Goal: Task Accomplishment & Management: Use online tool/utility

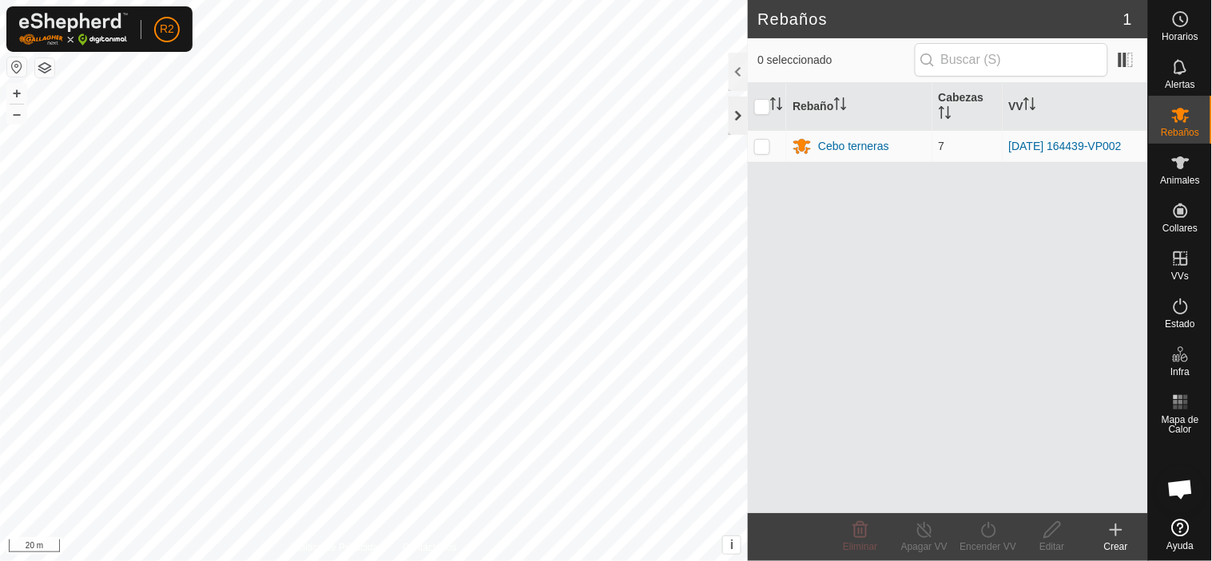
click at [736, 109] on div at bounding box center [737, 116] width 19 height 38
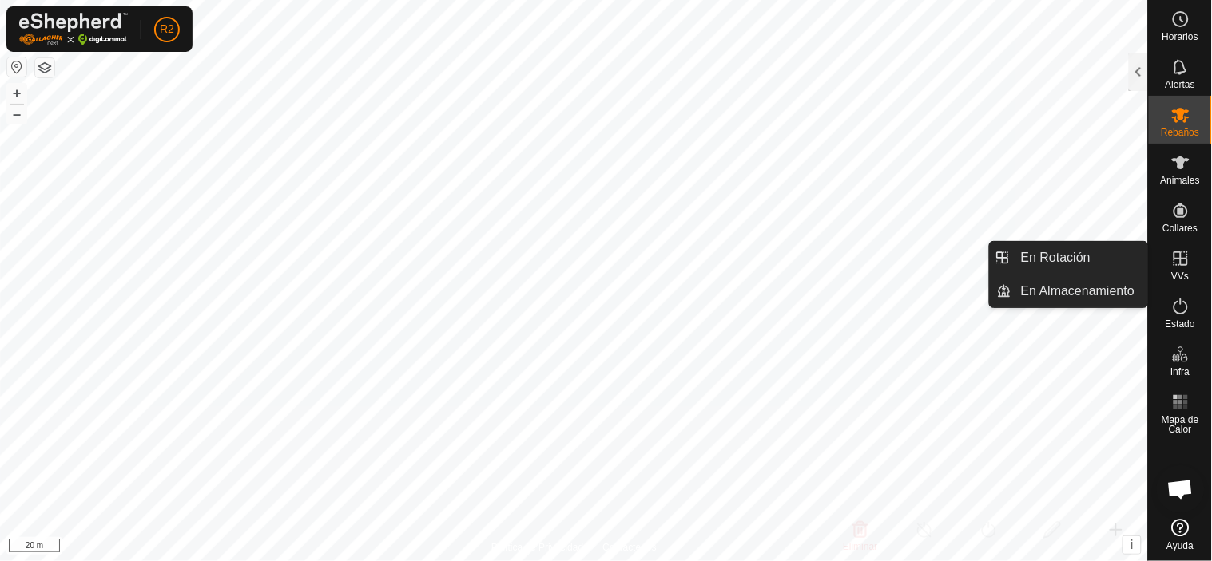
click at [1180, 267] on icon at bounding box center [1180, 258] width 19 height 19
click at [1049, 260] on link "En Rotación" at bounding box center [1079, 258] width 137 height 32
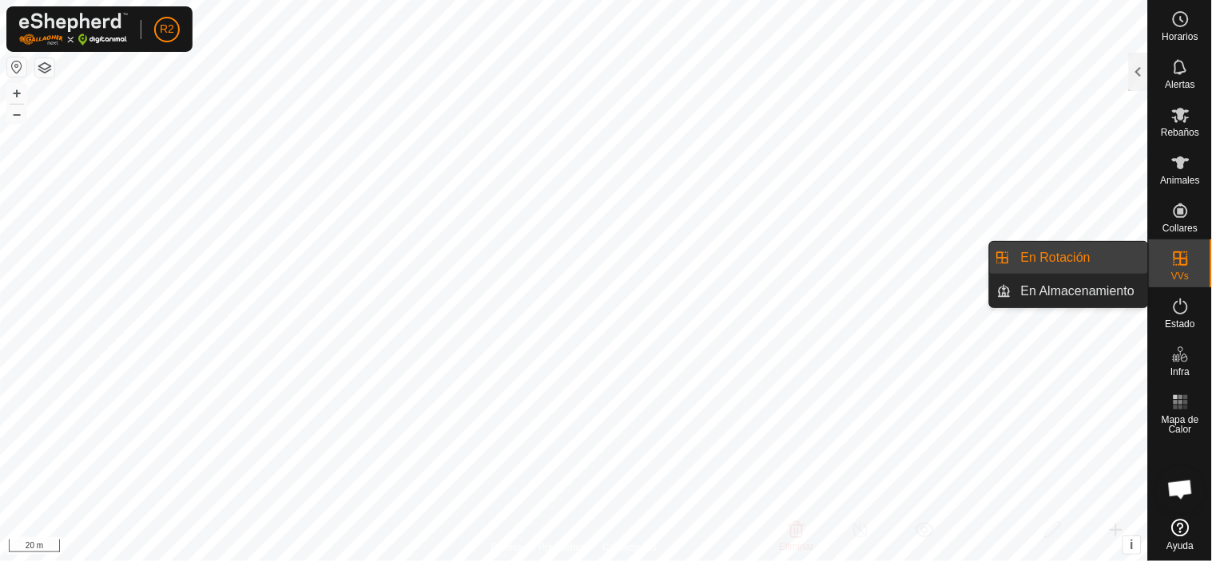
click at [1049, 258] on link "En Rotación" at bounding box center [1079, 258] width 137 height 32
click at [1052, 296] on link "En Almacenamiento" at bounding box center [1079, 292] width 137 height 32
click at [1053, 264] on link "En Rotación" at bounding box center [1079, 258] width 137 height 32
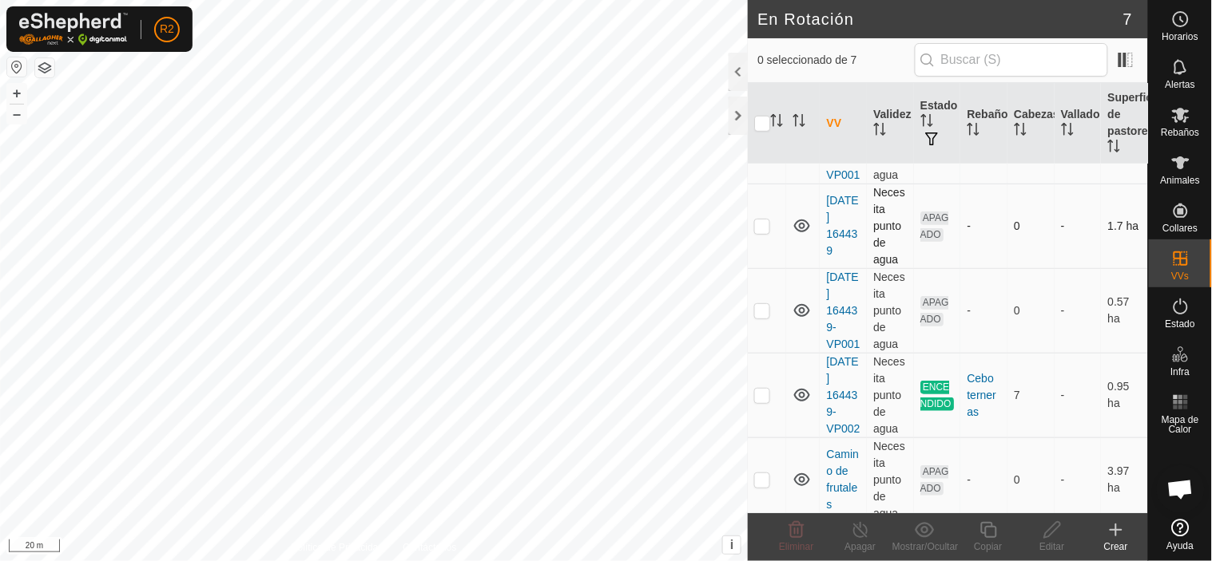
scroll to position [355, 0]
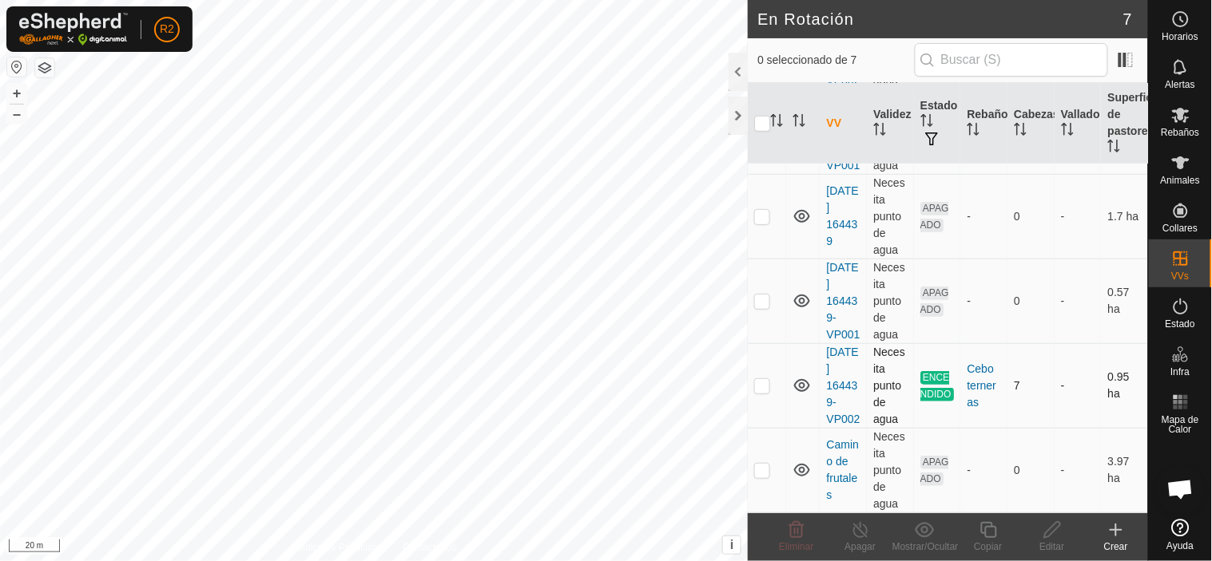
click at [763, 387] on p-checkbox at bounding box center [762, 385] width 16 height 13
checkbox input "true"
click at [983, 533] on icon at bounding box center [988, 530] width 16 height 16
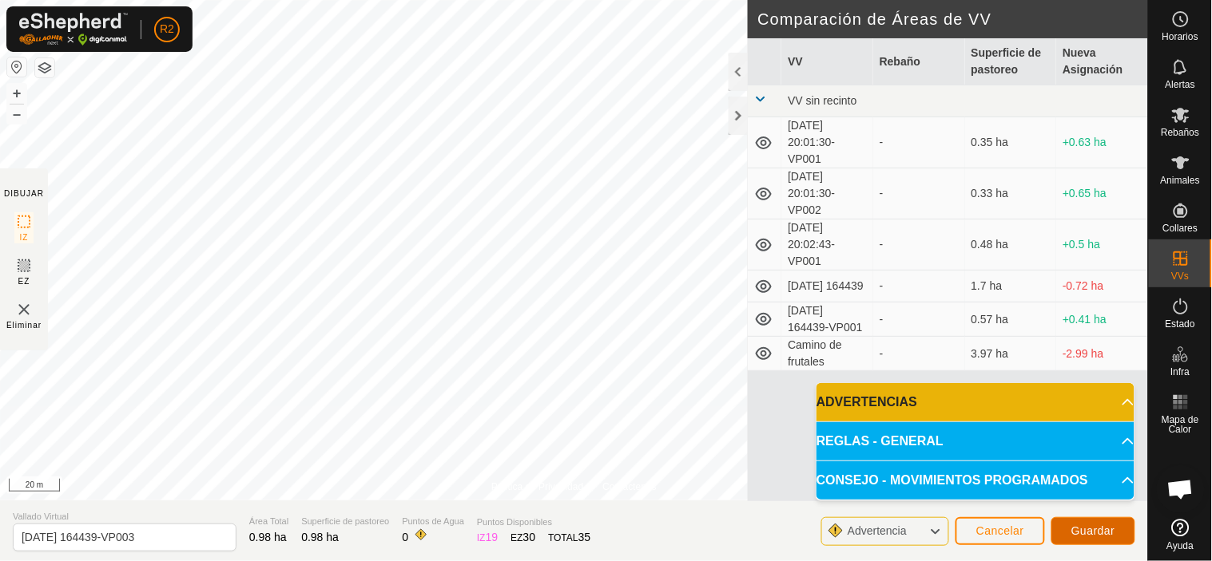
click at [1082, 523] on button "Guardar" at bounding box center [1093, 532] width 84 height 28
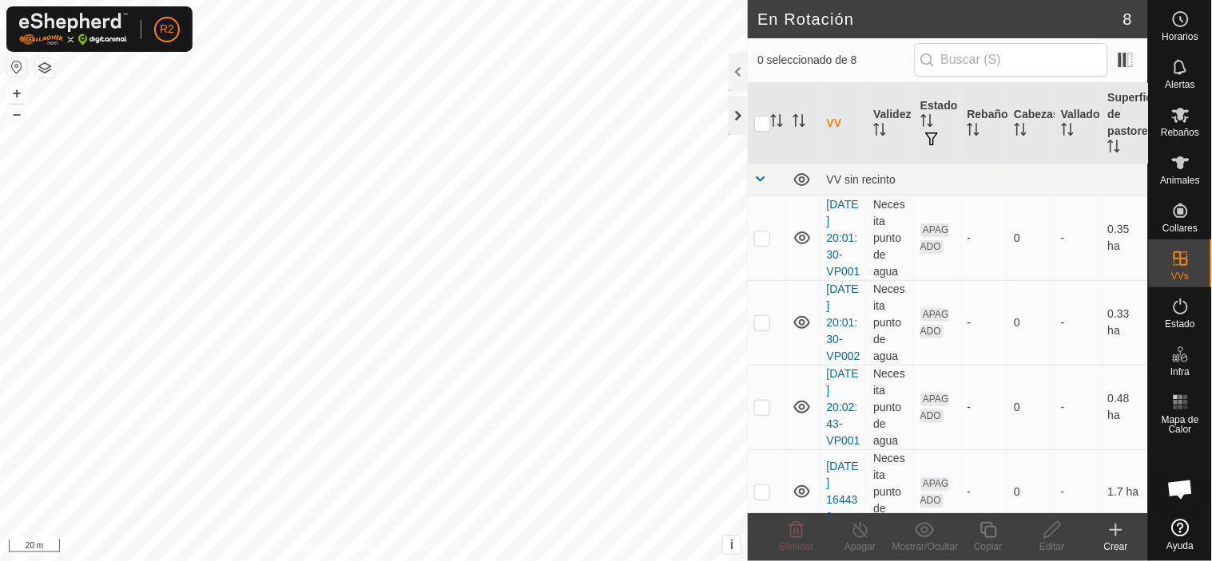
click at [736, 116] on div at bounding box center [737, 116] width 19 height 38
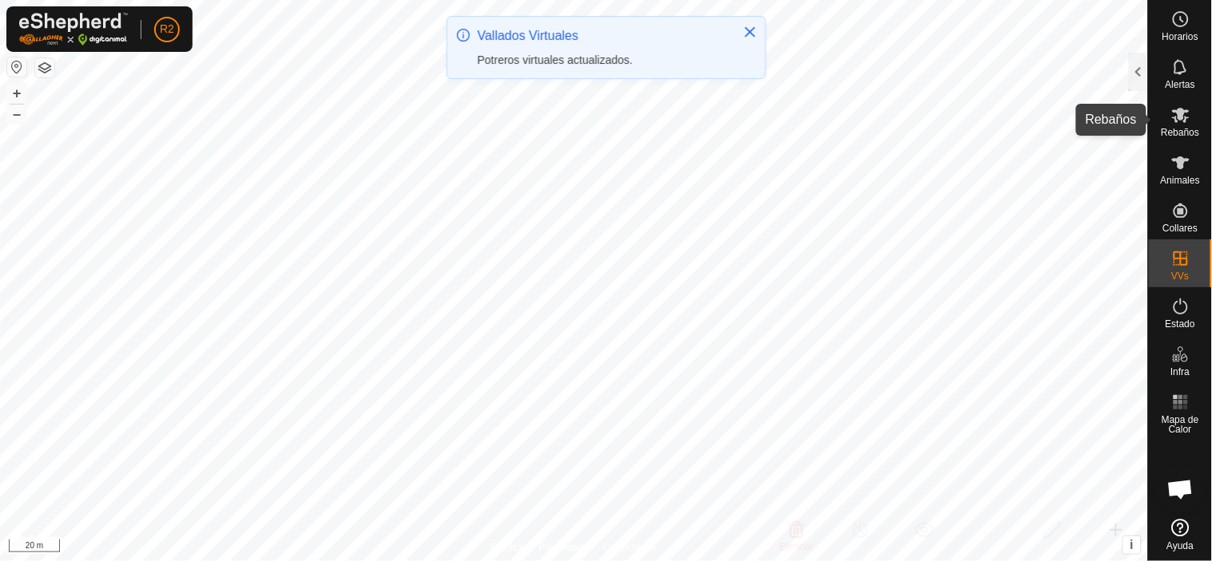
click at [1184, 123] on icon at bounding box center [1180, 114] width 19 height 19
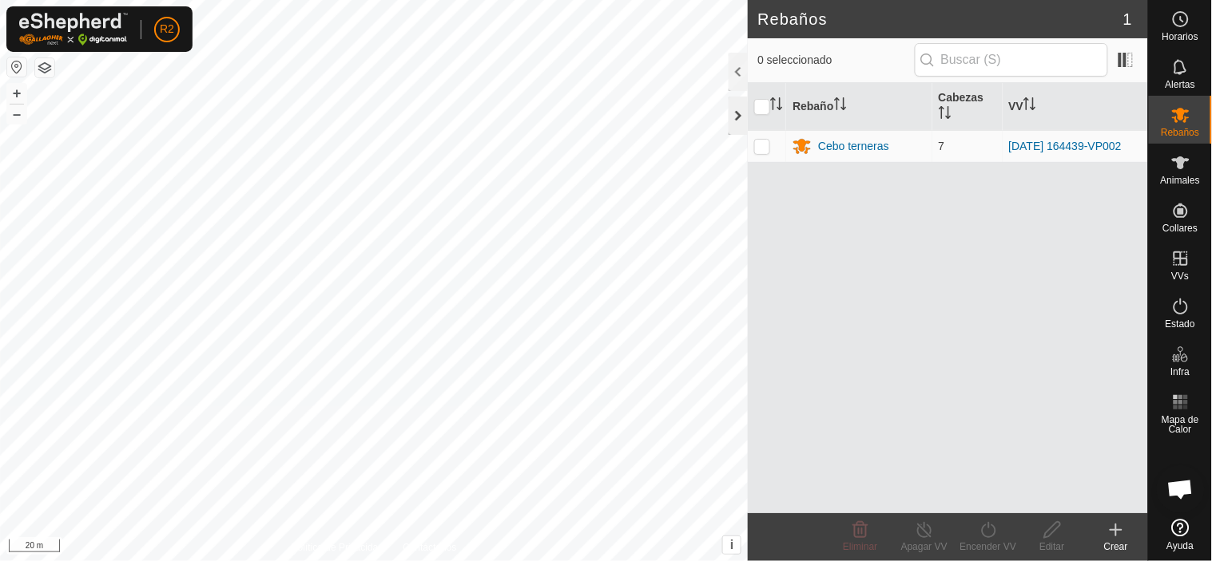
click at [743, 114] on div at bounding box center [737, 116] width 19 height 38
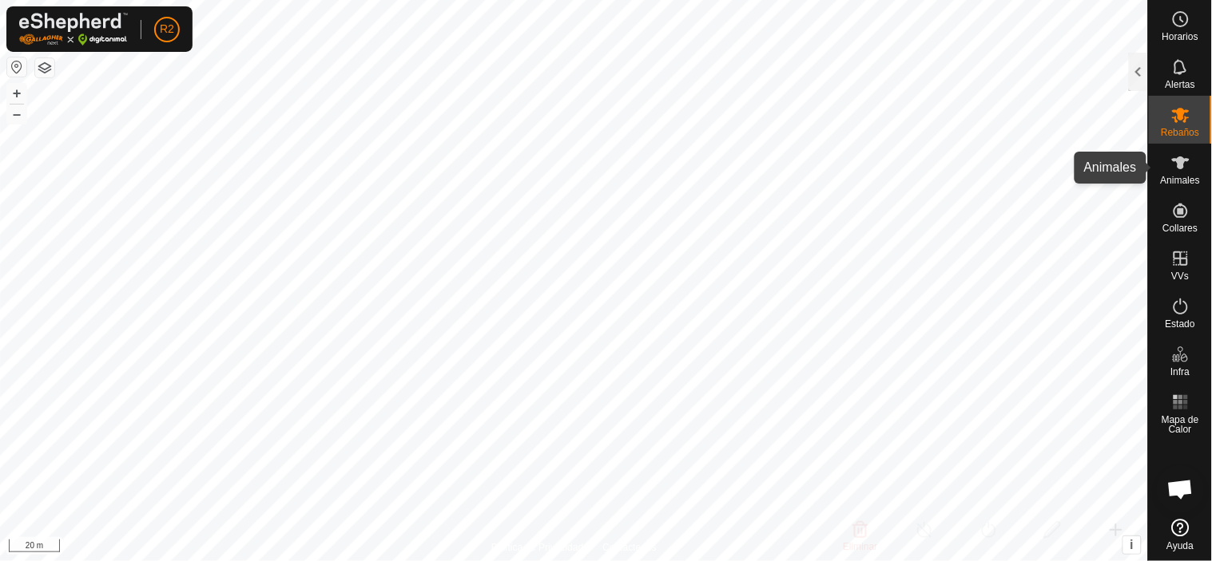
click at [1183, 169] on icon at bounding box center [1180, 162] width 19 height 19
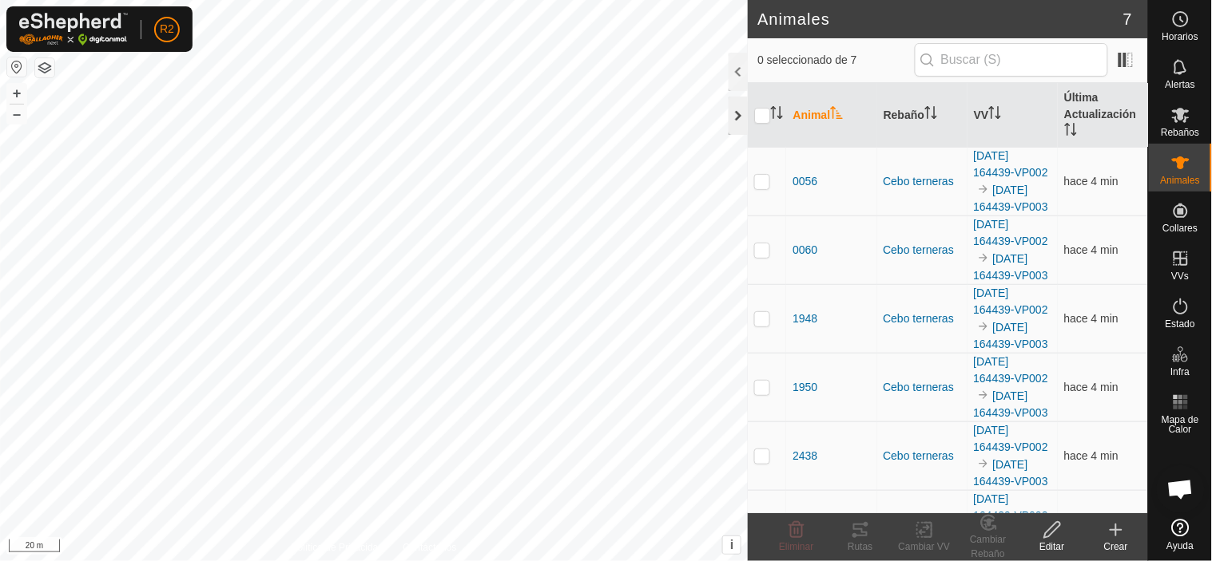
click at [744, 115] on div at bounding box center [737, 116] width 19 height 38
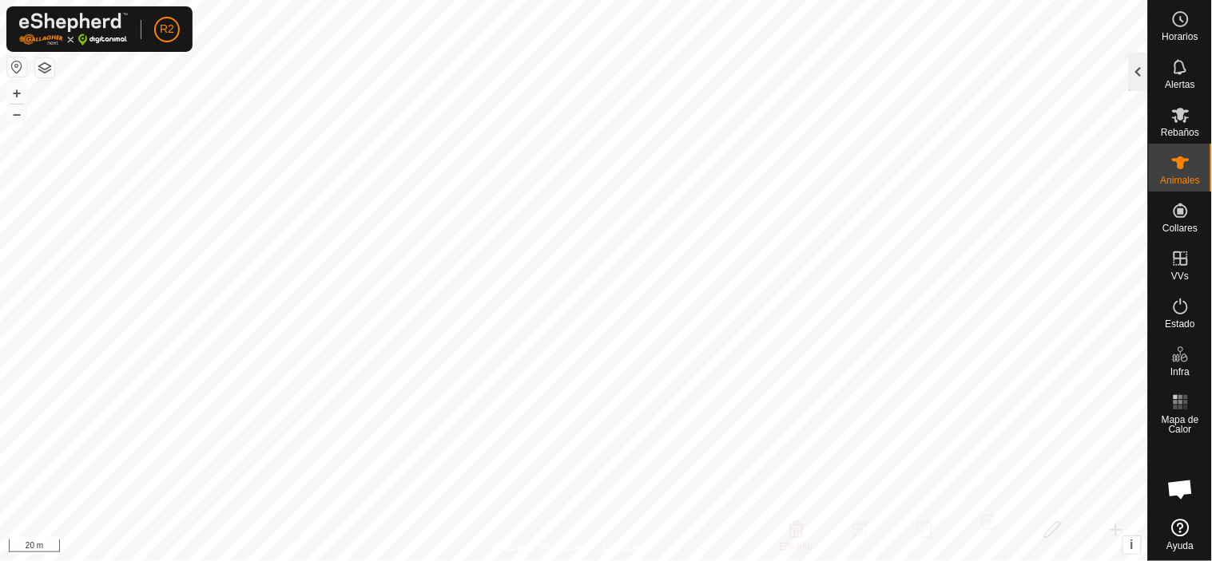
click at [1135, 67] on div at bounding box center [1138, 72] width 19 height 38
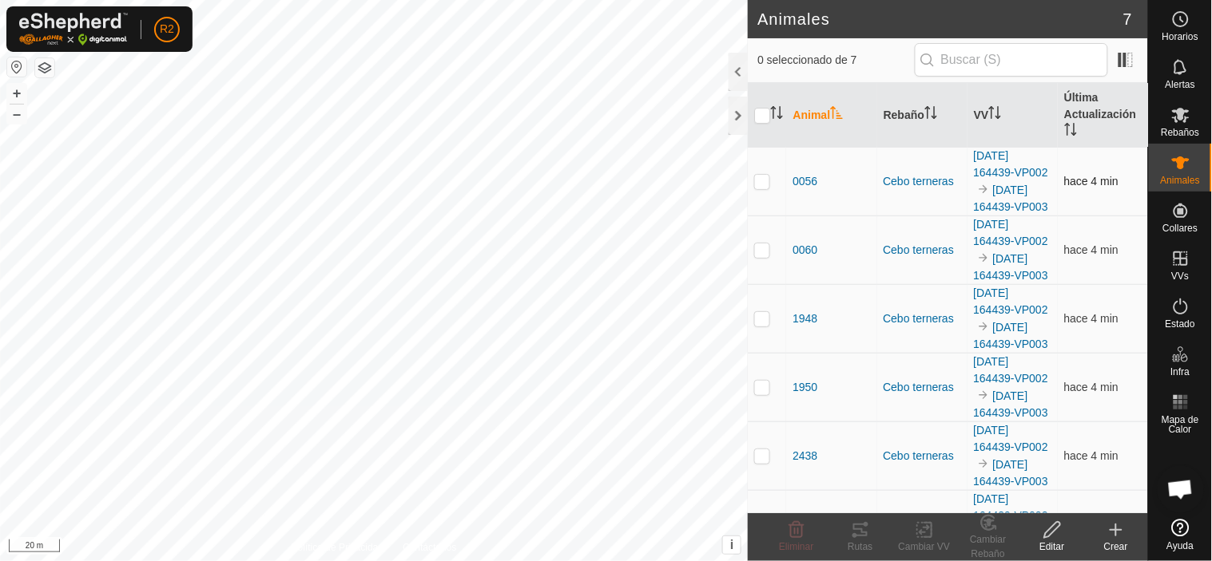
click at [763, 188] on p-checkbox at bounding box center [762, 181] width 16 height 13
checkbox input "true"
click at [864, 530] on icon at bounding box center [860, 530] width 19 height 19
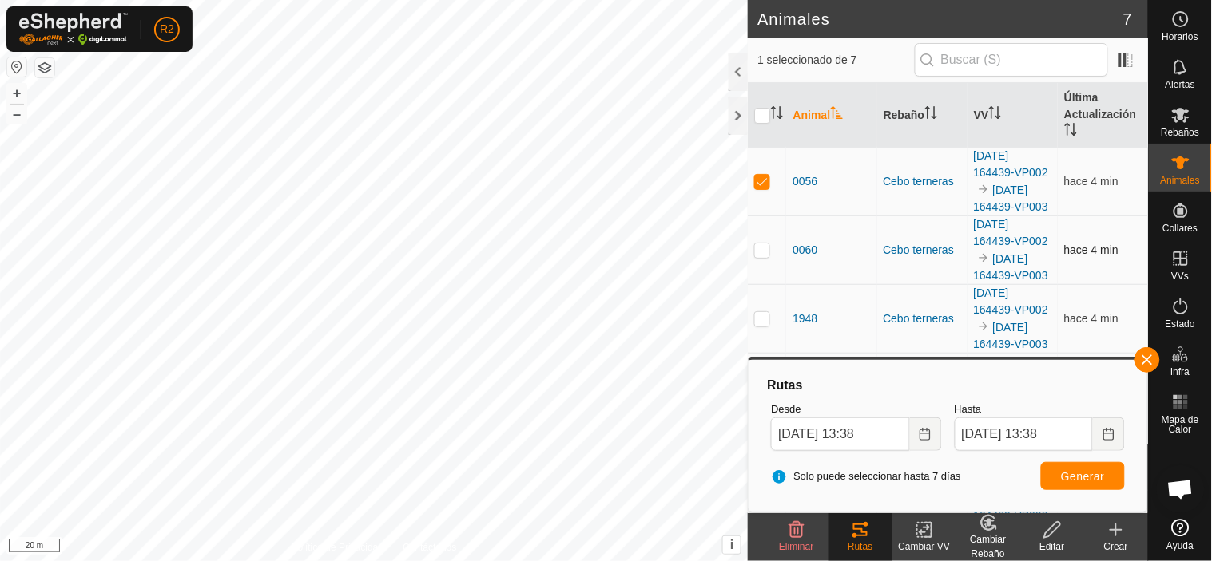
click at [764, 256] on p-checkbox at bounding box center [762, 250] width 16 height 13
checkbox input "true"
click at [760, 188] on p-checkbox at bounding box center [762, 181] width 16 height 13
checkbox input "false"
click at [1094, 482] on button "Generar" at bounding box center [1083, 476] width 84 height 28
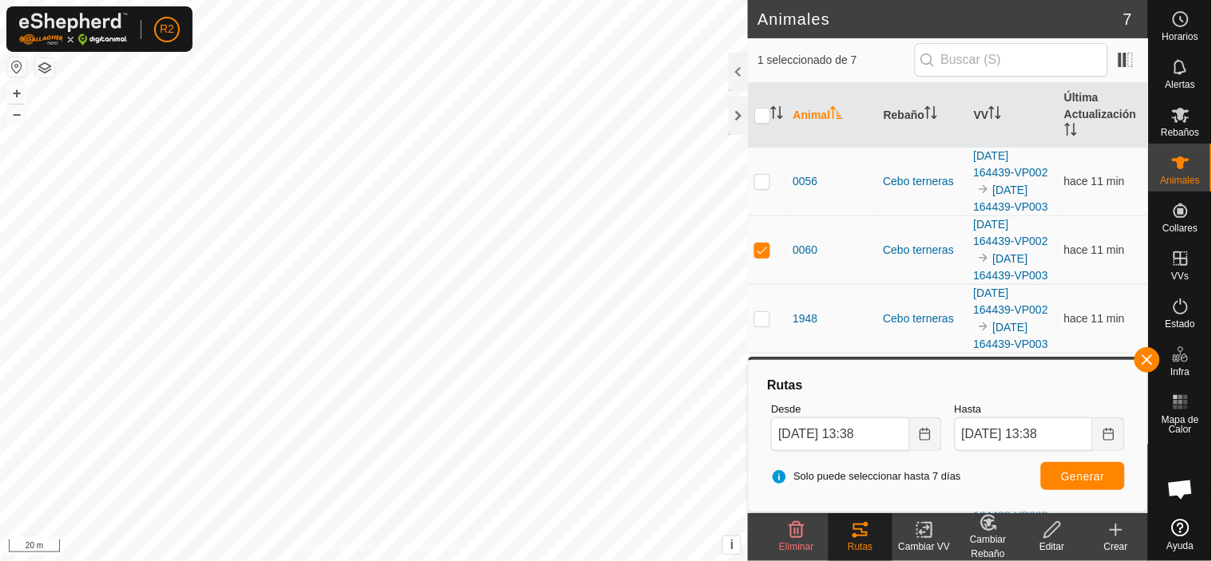
click at [1192, 411] on es-heatmap-svg-icon at bounding box center [1180, 403] width 29 height 26
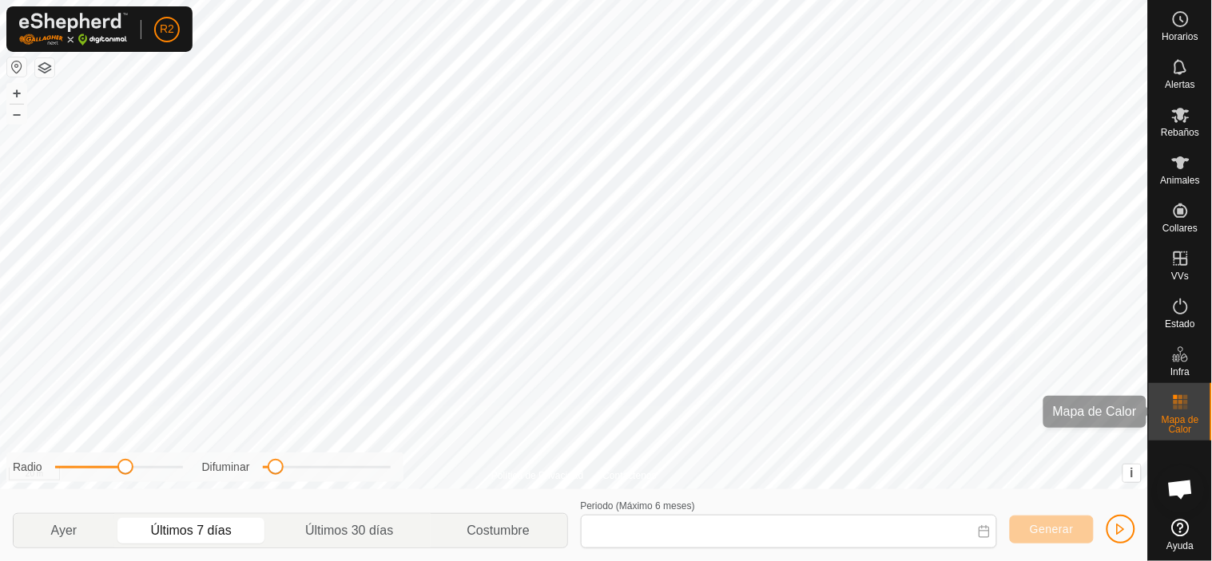
type input "01 Oct, 2025 - 07 Oct, 2025"
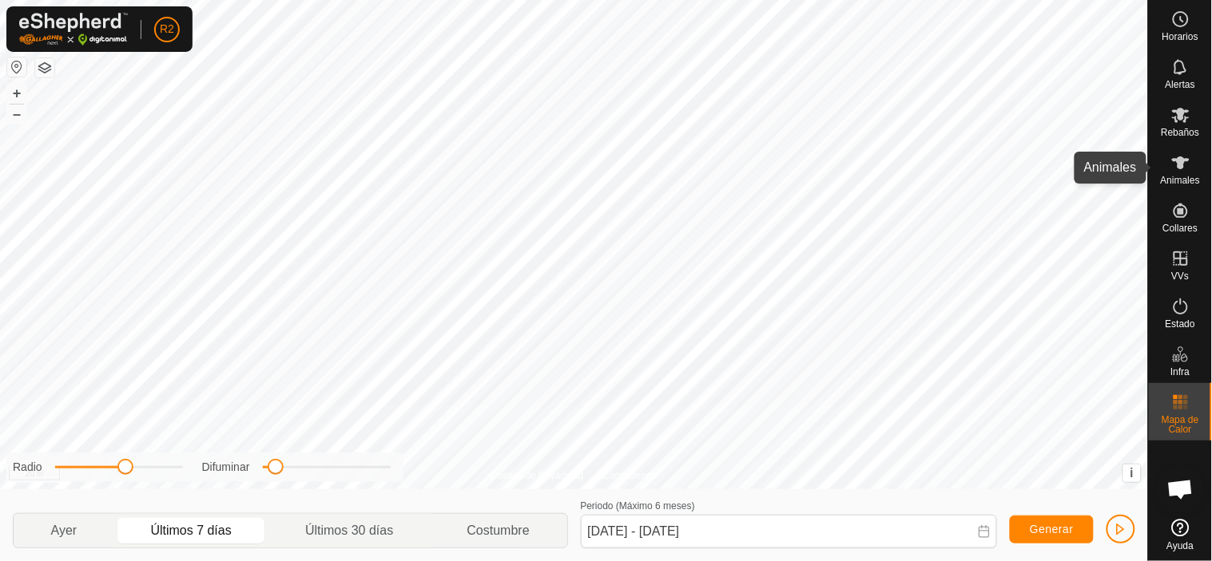
click at [1183, 172] on icon at bounding box center [1180, 162] width 19 height 19
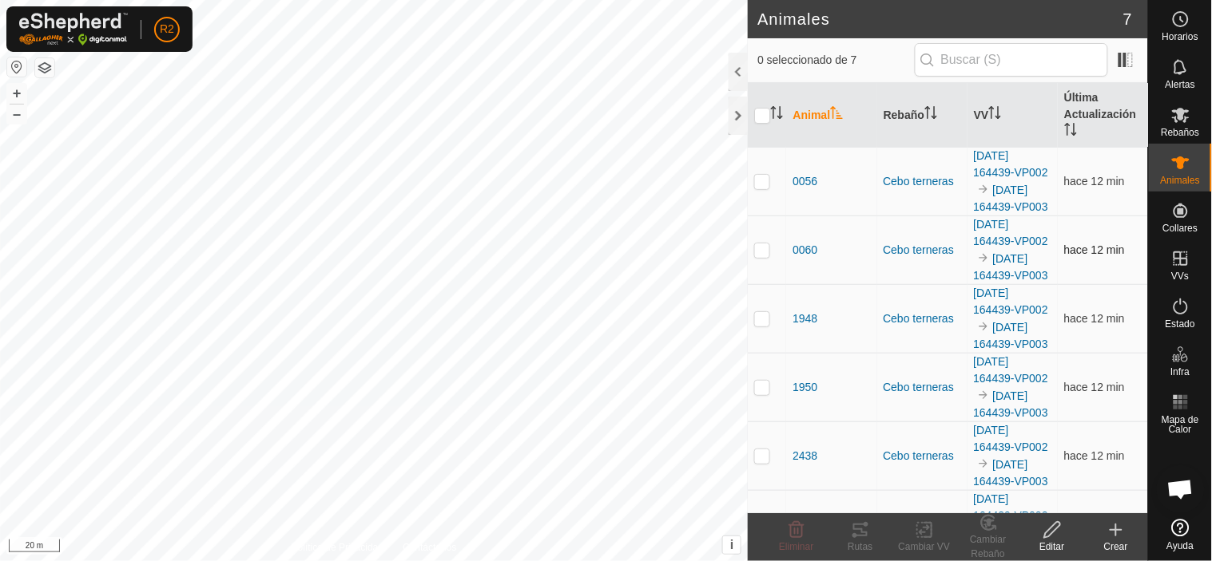
click at [756, 256] on p-checkbox at bounding box center [762, 250] width 16 height 13
click at [863, 534] on icon at bounding box center [860, 530] width 19 height 19
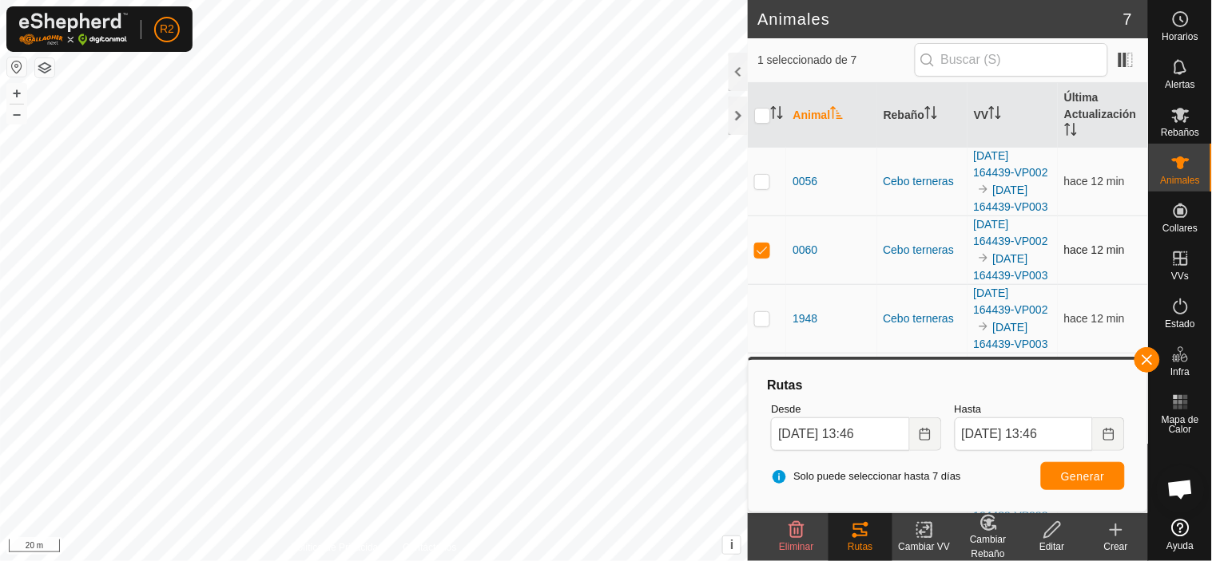
click at [756, 256] on p-checkbox at bounding box center [762, 250] width 16 height 13
checkbox input "false"
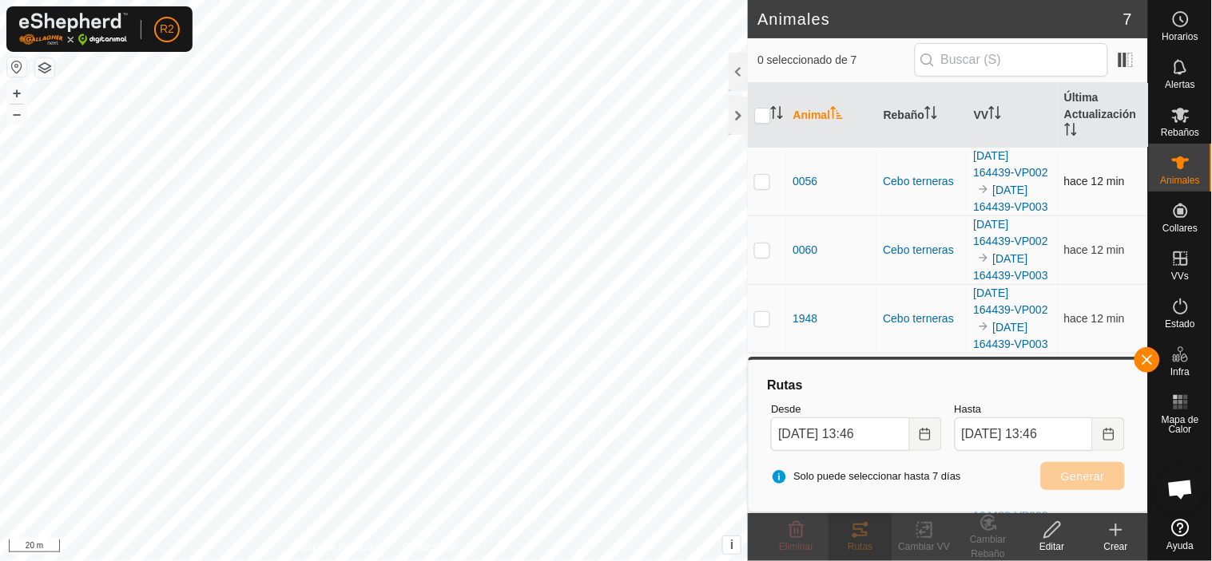
click at [764, 188] on p-checkbox at bounding box center [762, 181] width 16 height 13
checkbox input "true"
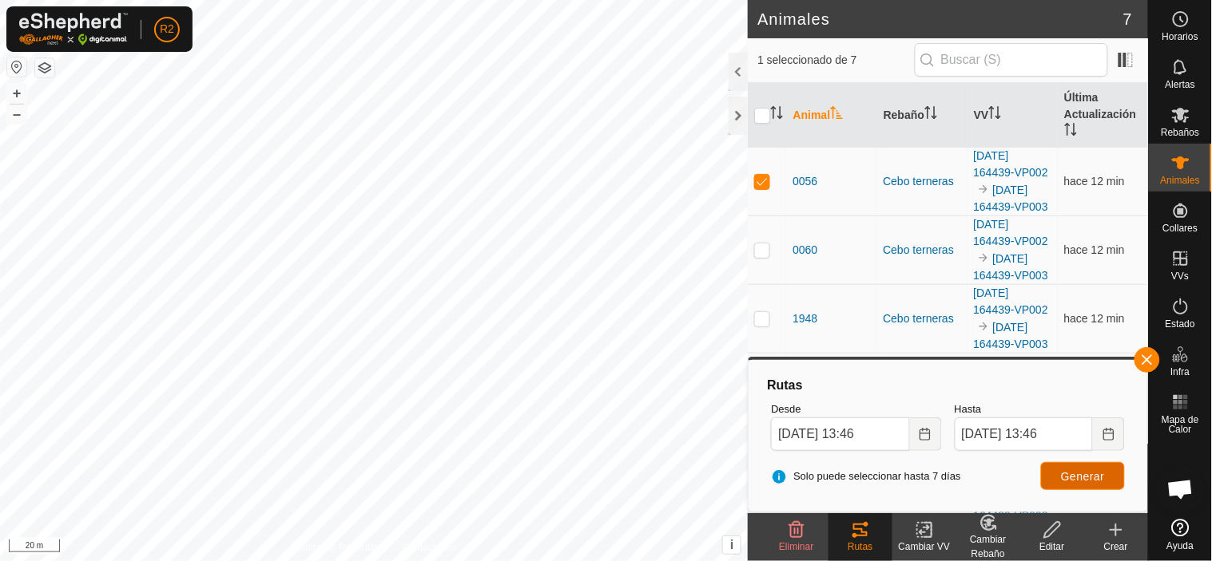
click at [1073, 478] on span "Generar" at bounding box center [1083, 476] width 44 height 13
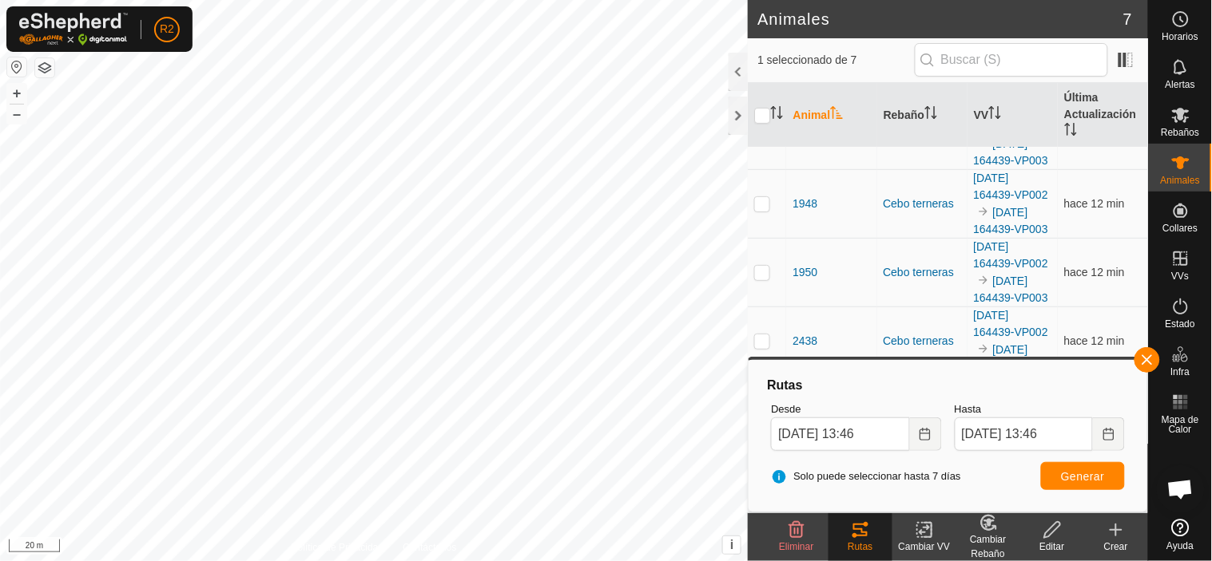
scroll to position [353, 0]
click at [763, 403] on p-tablecheckbox at bounding box center [762, 409] width 16 height 13
checkbox input "true"
click at [1069, 478] on span "Generar" at bounding box center [1083, 476] width 44 height 13
click at [760, 335] on p-checkbox at bounding box center [762, 341] width 16 height 13
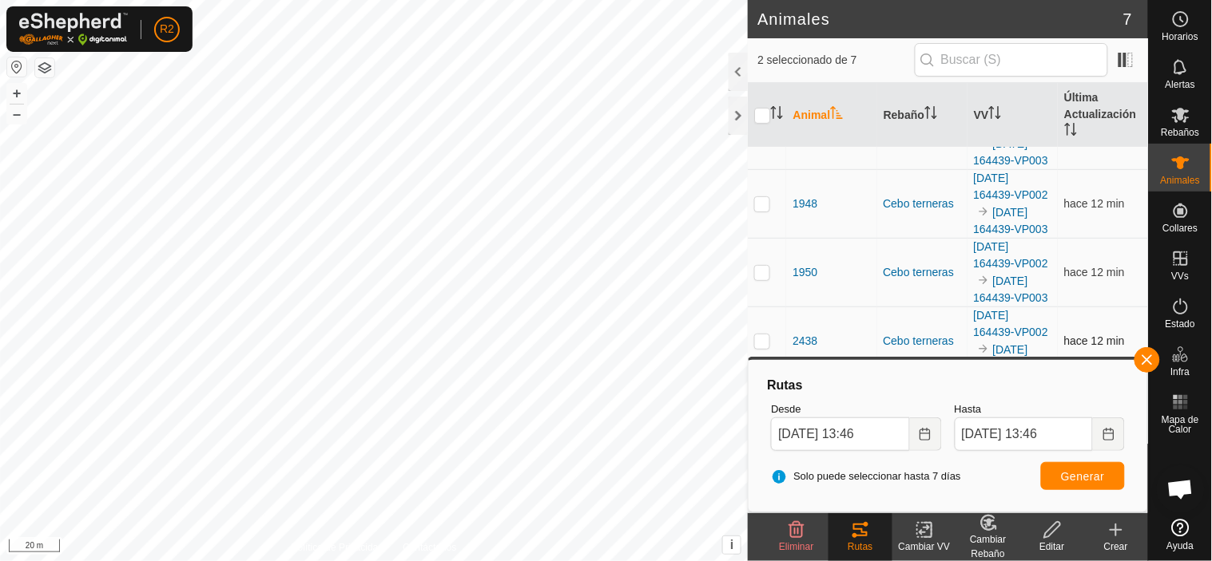
checkbox input "true"
click at [759, 279] on p-checkbox at bounding box center [762, 272] width 16 height 13
checkbox input "true"
click at [760, 210] on p-checkbox at bounding box center [762, 203] width 16 height 13
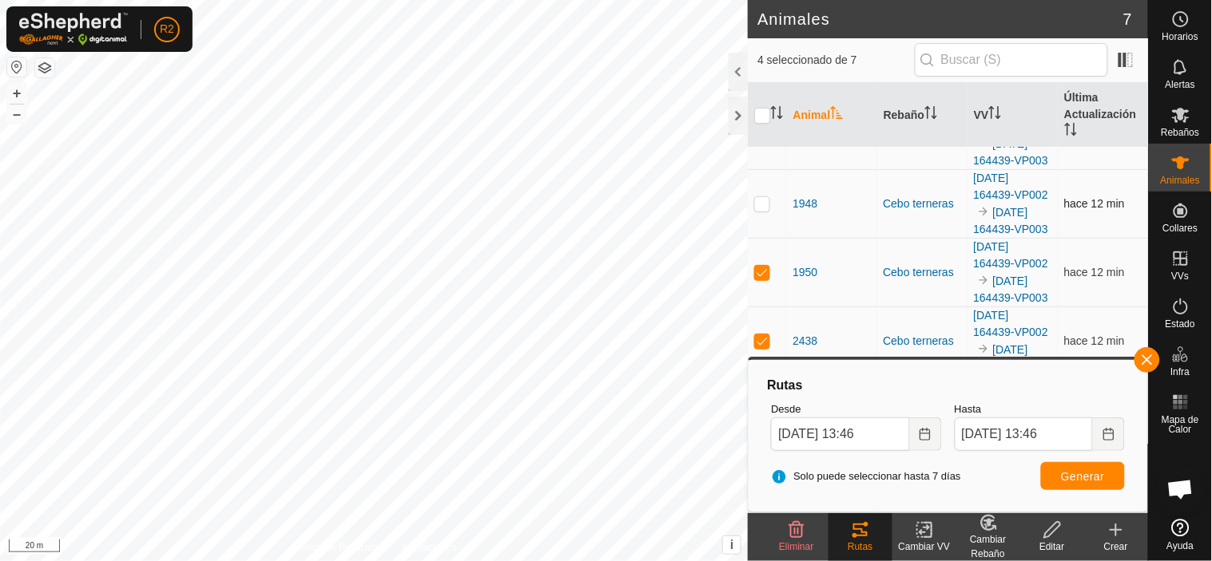
checkbox input "true"
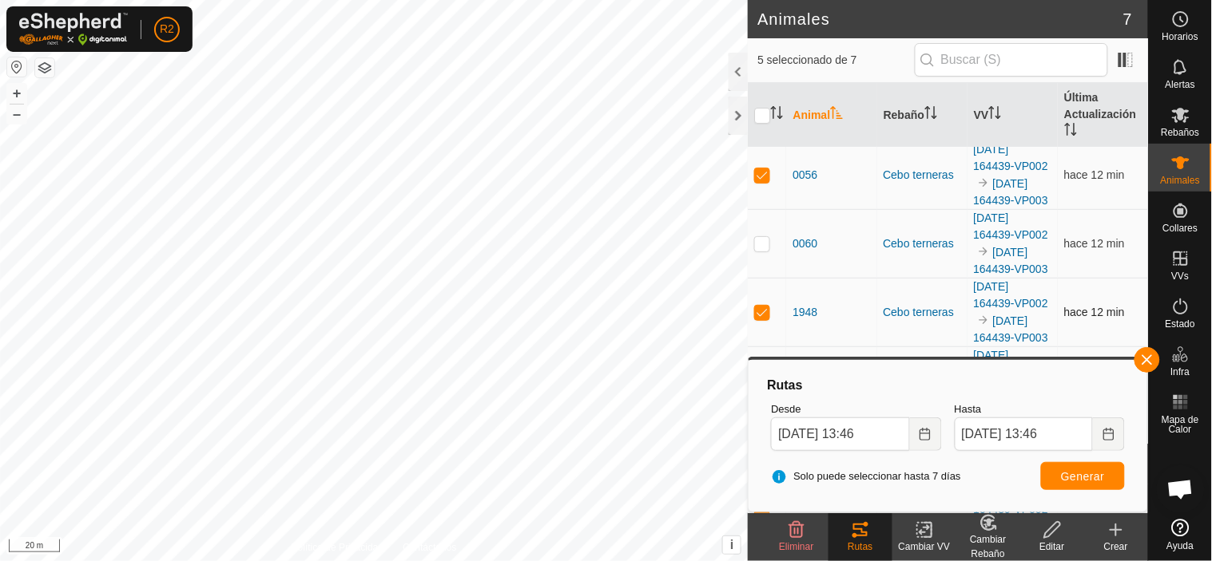
scroll to position [0, 0]
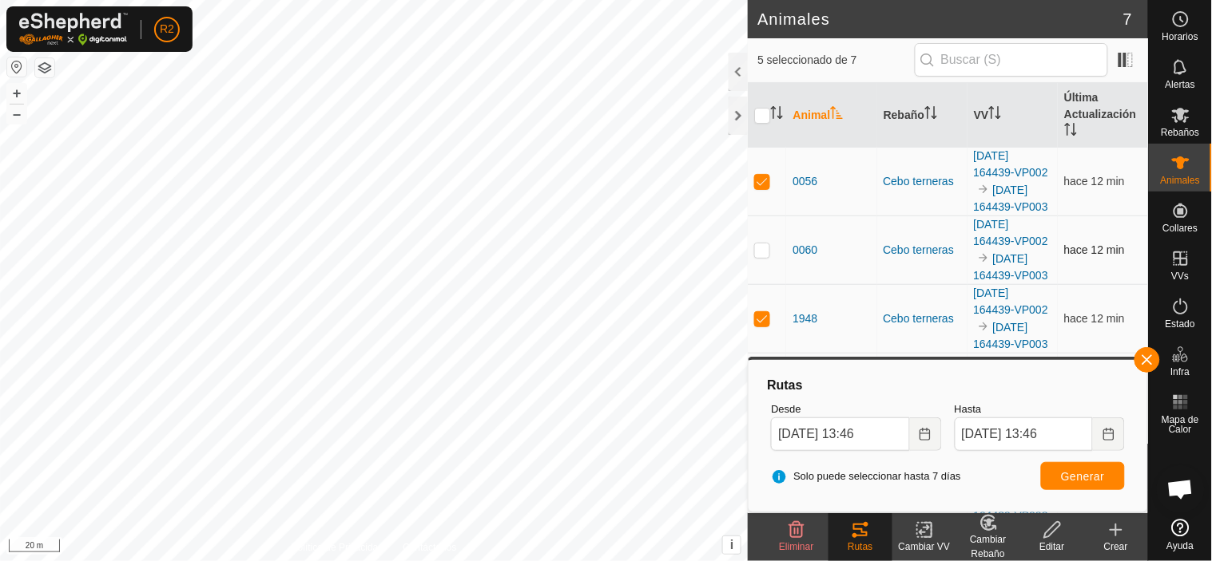
click at [760, 256] on p-checkbox at bounding box center [762, 250] width 16 height 13
checkbox input "true"
click at [1071, 479] on span "Generar" at bounding box center [1083, 476] width 44 height 13
click at [1108, 432] on icon "Choose Date" at bounding box center [1108, 434] width 13 height 13
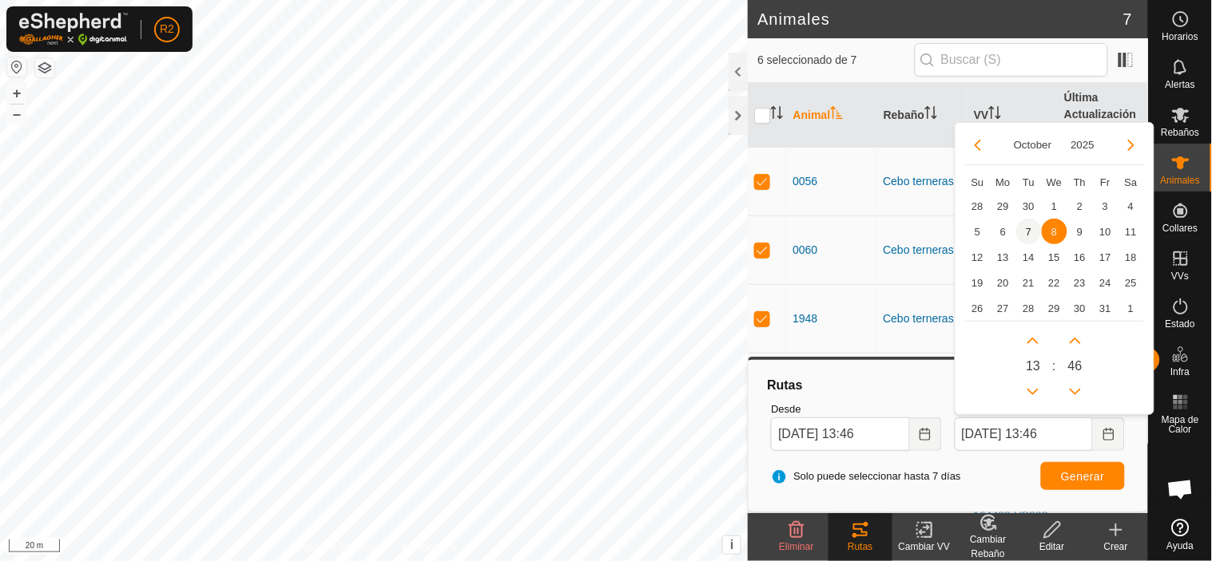
click at [1034, 228] on span "7" at bounding box center [1029, 232] width 26 height 26
type input "06 Oct, 2025 13:46"
type input "07 Oct, 2025 13:46"
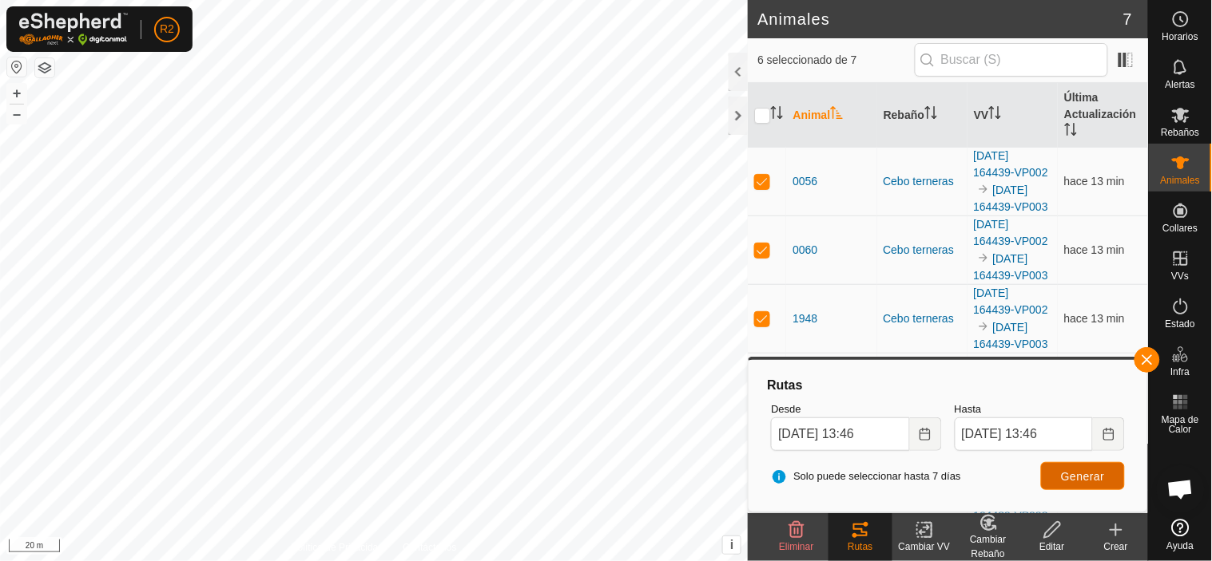
click at [1079, 477] on span "Generar" at bounding box center [1083, 476] width 44 height 13
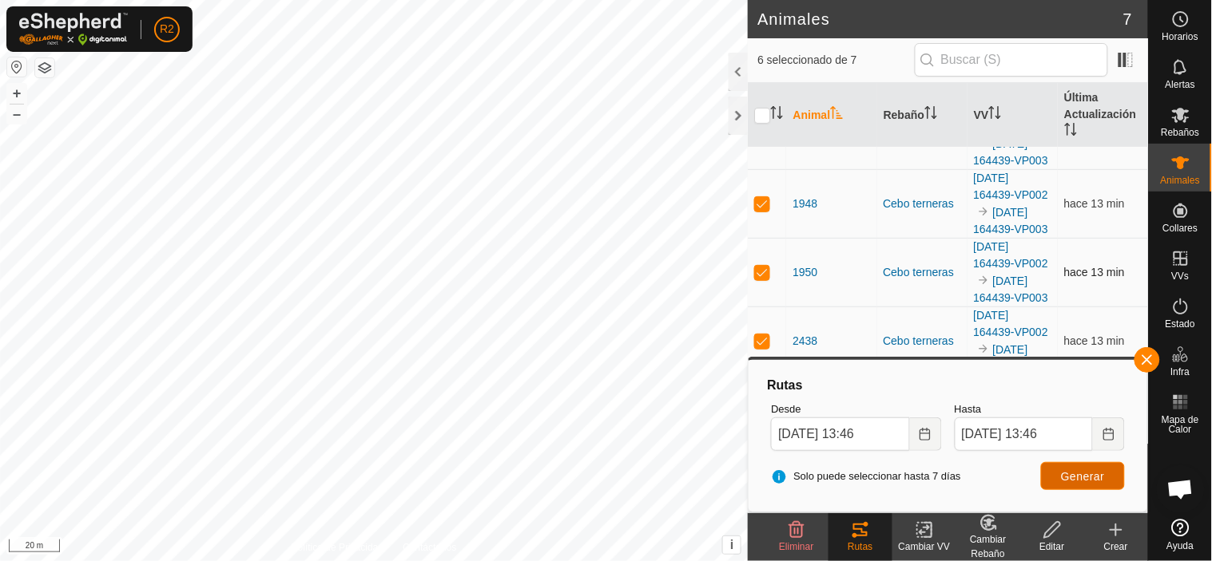
scroll to position [353, 0]
click at [761, 403] on p-tablecheckbox at bounding box center [762, 409] width 16 height 13
checkbox input "false"
click at [765, 335] on p-checkbox at bounding box center [762, 341] width 16 height 13
checkbox input "false"
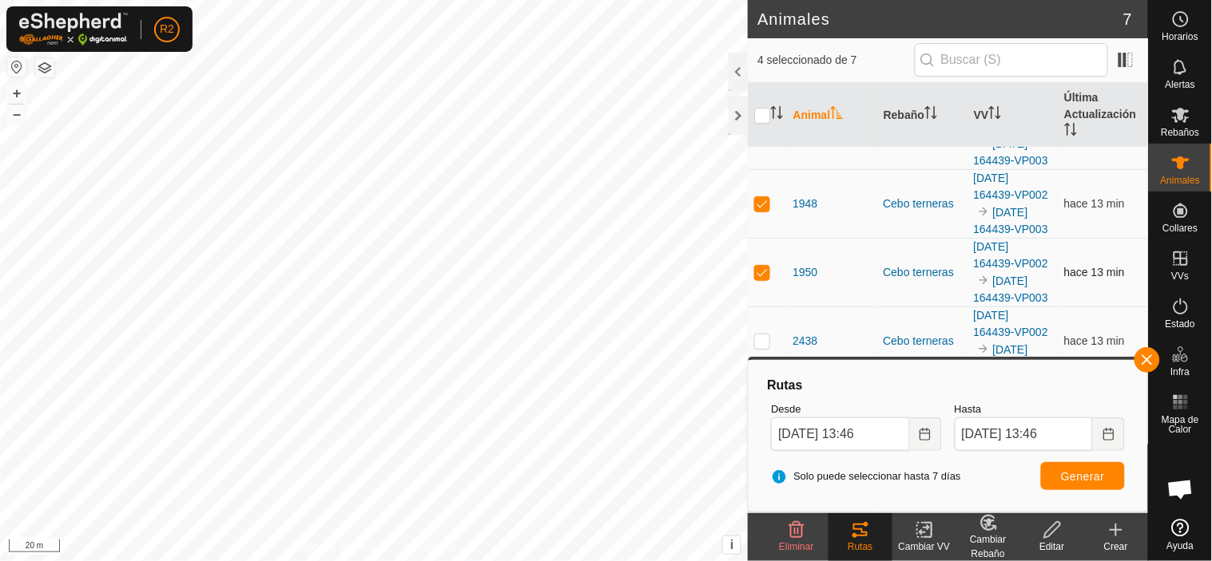
scroll to position [176, 0]
click at [761, 279] on p-checkbox at bounding box center [762, 272] width 16 height 13
checkbox input "false"
click at [764, 210] on p-checkbox at bounding box center [762, 203] width 16 height 13
checkbox input "false"
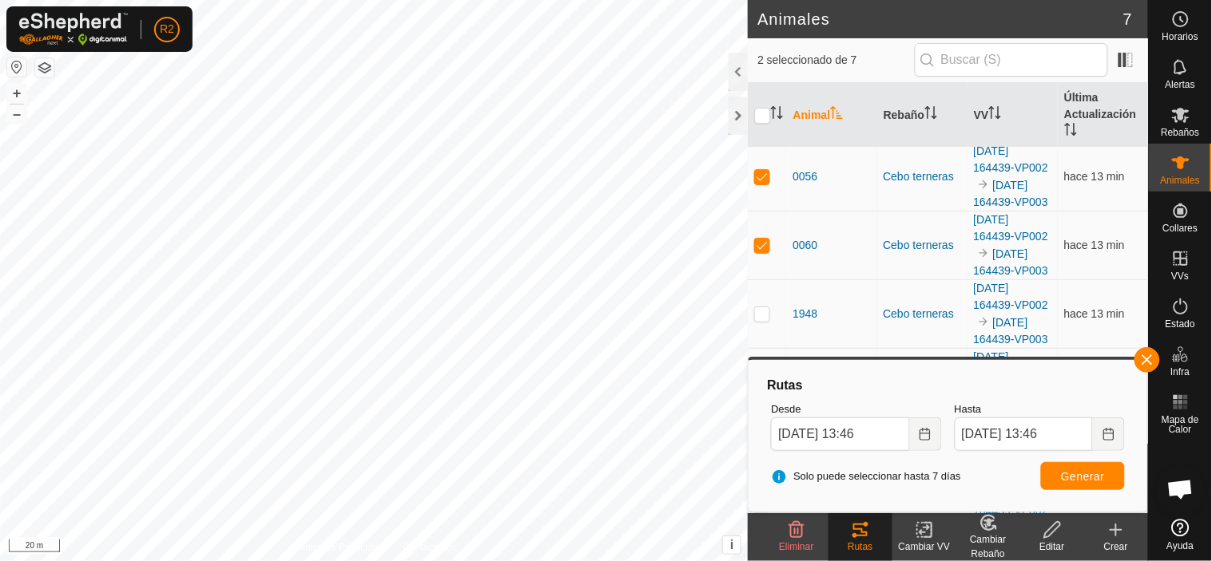
scroll to position [0, 0]
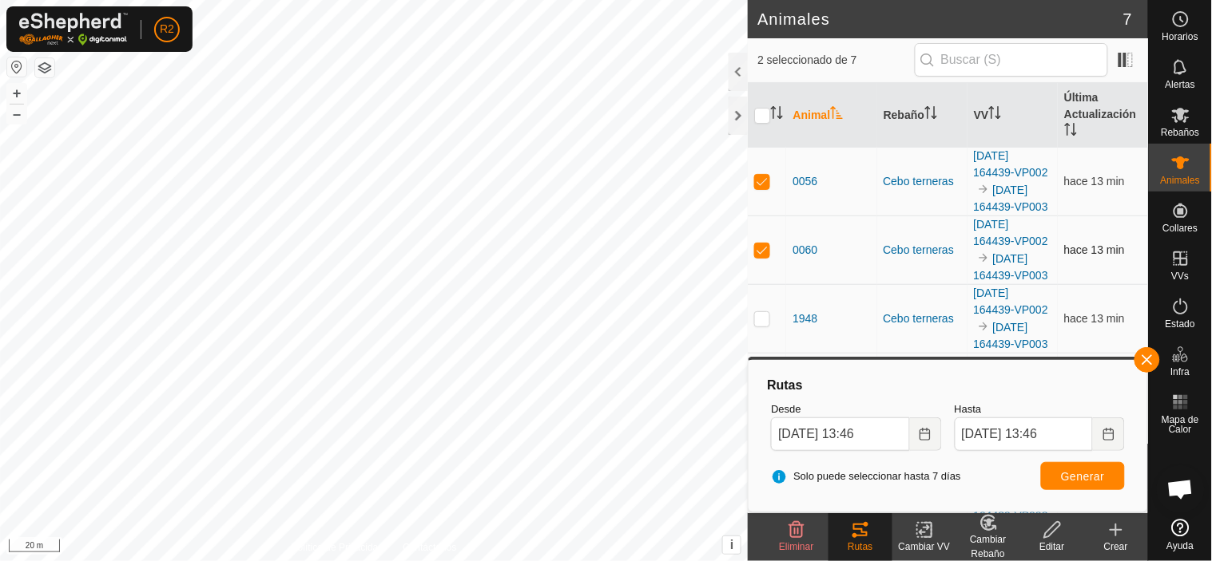
click at [763, 256] on p-checkbox at bounding box center [762, 250] width 16 height 13
checkbox input "false"
click at [764, 188] on p-checkbox at bounding box center [762, 181] width 16 height 13
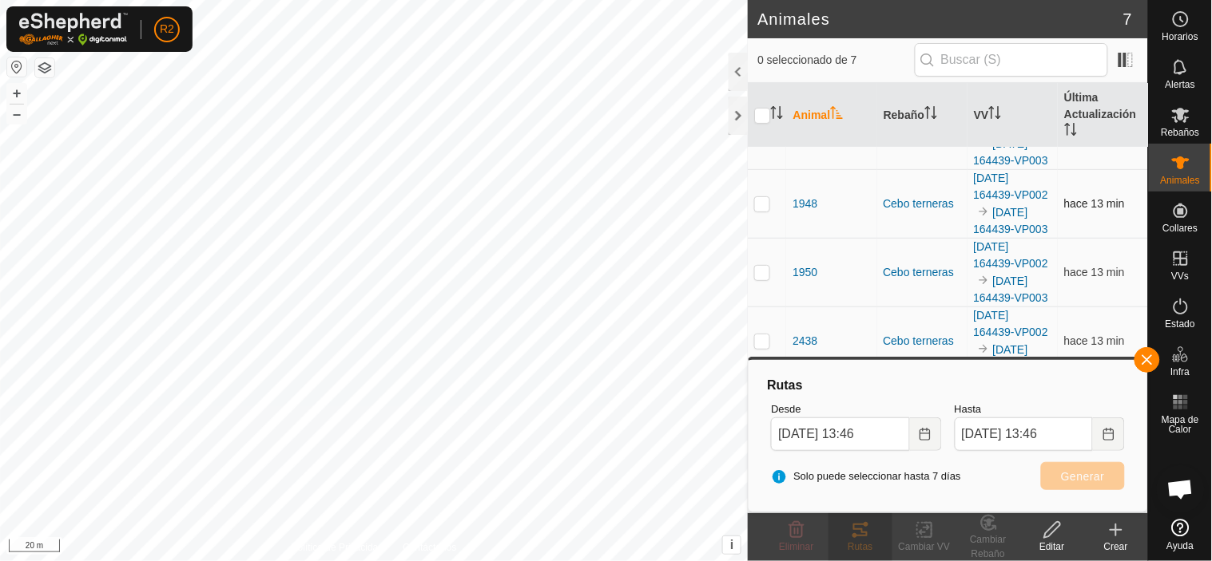
scroll to position [353, 0]
click at [1148, 362] on button "button" at bounding box center [1147, 360] width 26 height 26
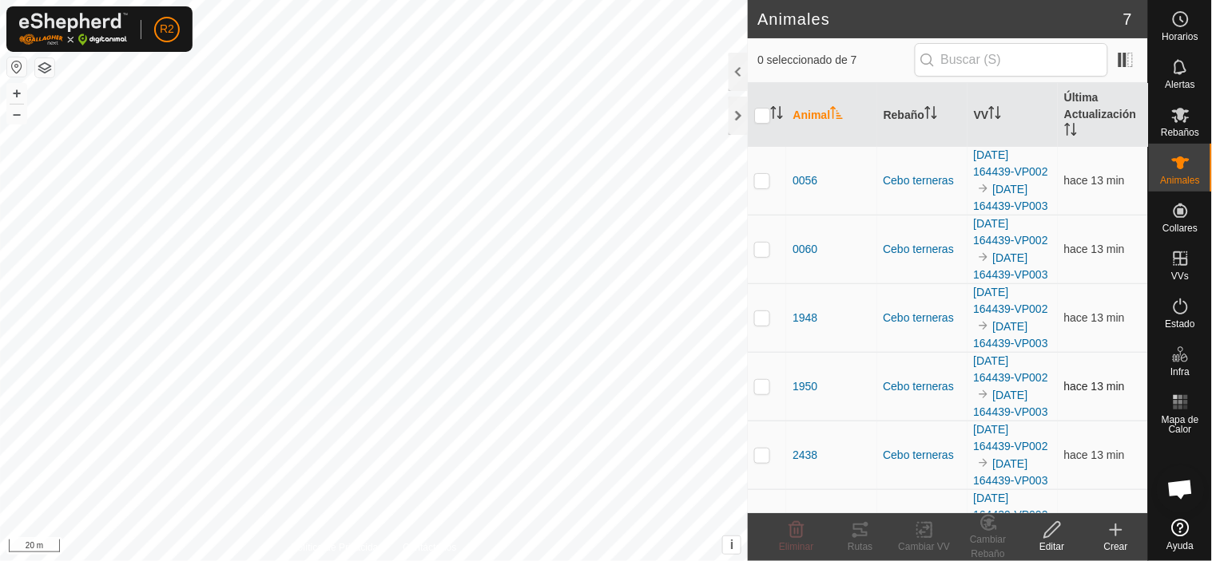
scroll to position [0, 0]
click at [765, 188] on p-checkbox at bounding box center [762, 181] width 16 height 13
click at [857, 535] on icon at bounding box center [854, 536] width 5 height 5
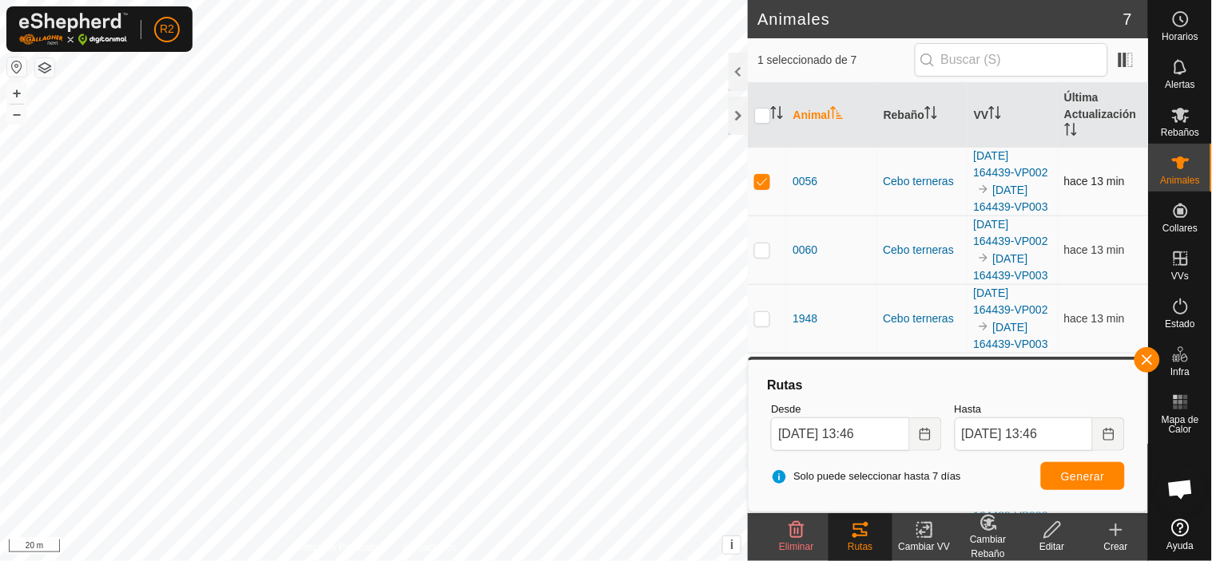
click at [764, 188] on p-checkbox at bounding box center [762, 181] width 16 height 13
checkbox input "false"
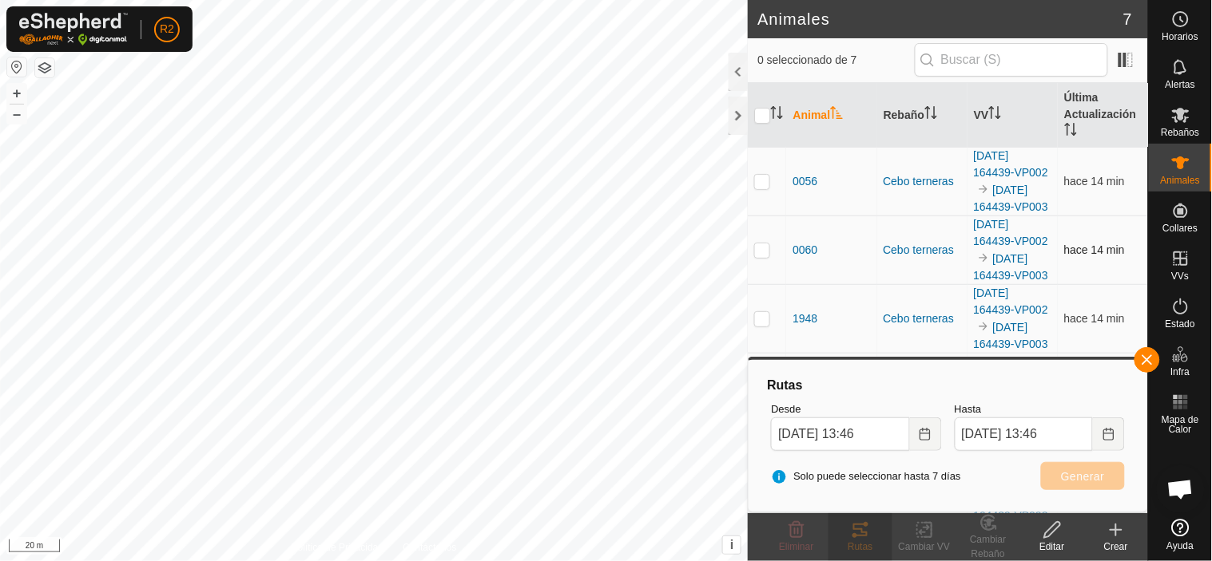
click at [764, 256] on p-checkbox at bounding box center [762, 250] width 16 height 13
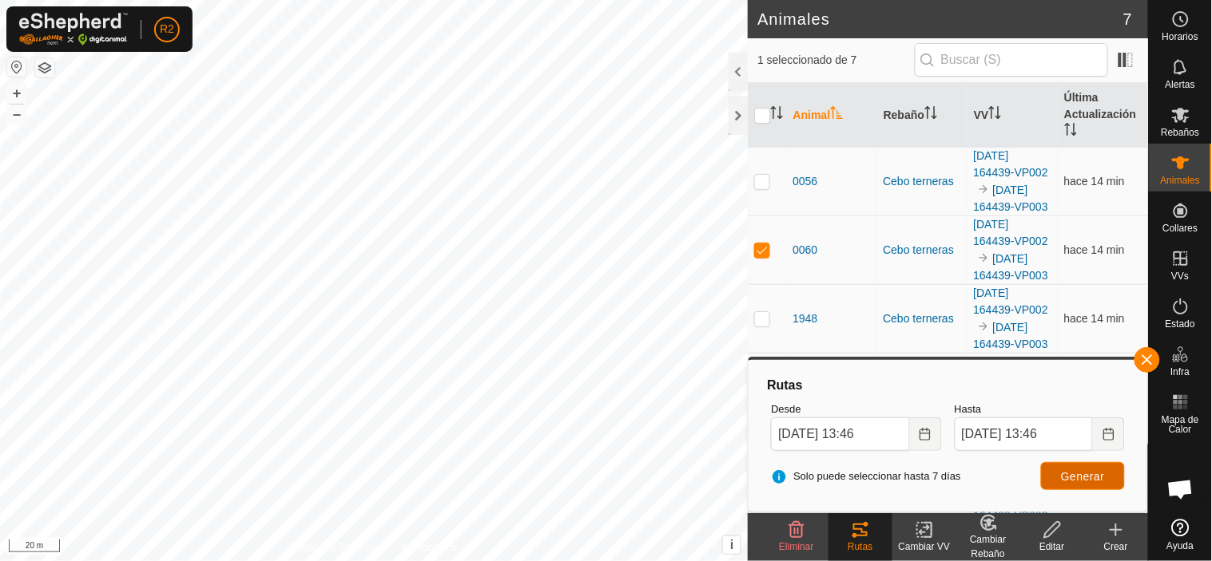
click at [1052, 481] on button "Generar" at bounding box center [1083, 476] width 84 height 28
click at [761, 256] on p-checkbox at bounding box center [762, 250] width 16 height 13
checkbox input "false"
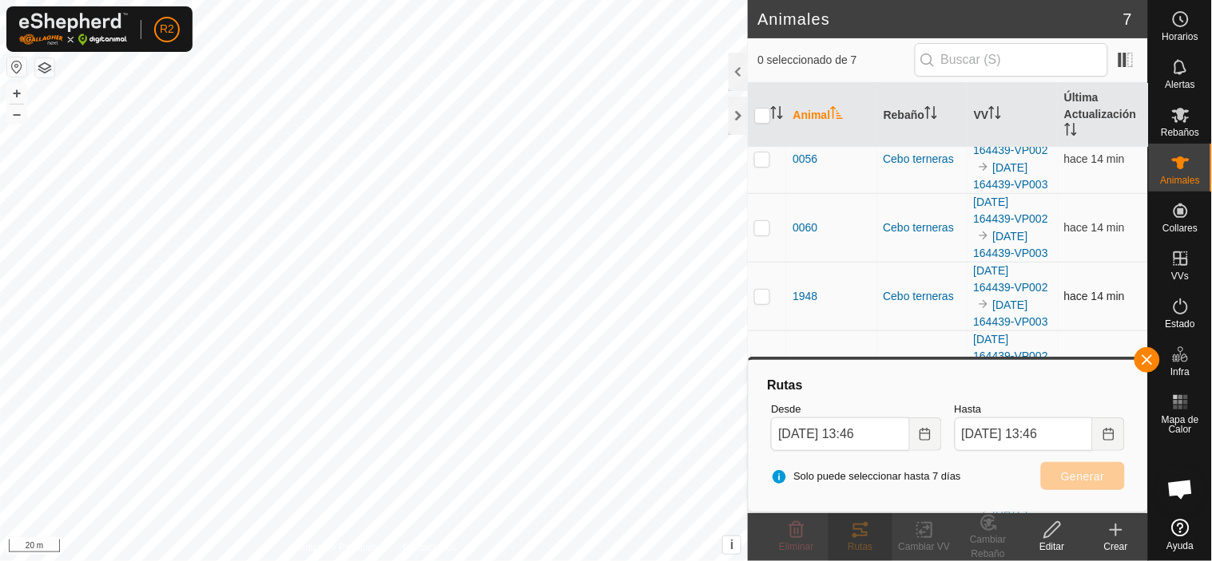
scroll to position [89, 0]
click at [763, 236] on p-checkbox at bounding box center [762, 230] width 16 height 13
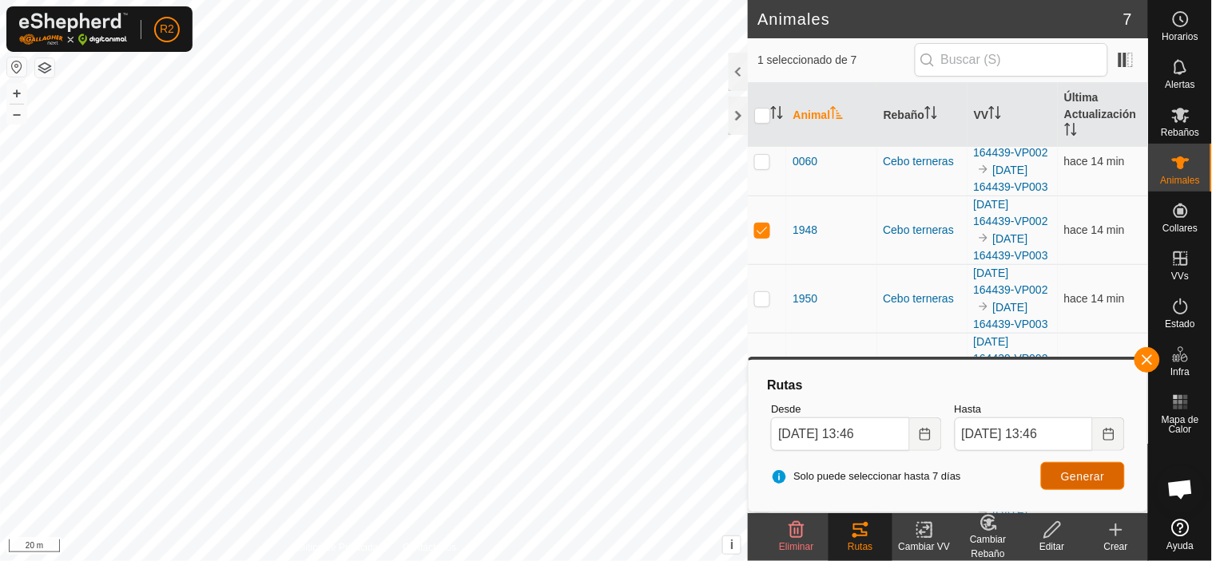
click at [1087, 473] on span "Generar" at bounding box center [1083, 476] width 44 height 13
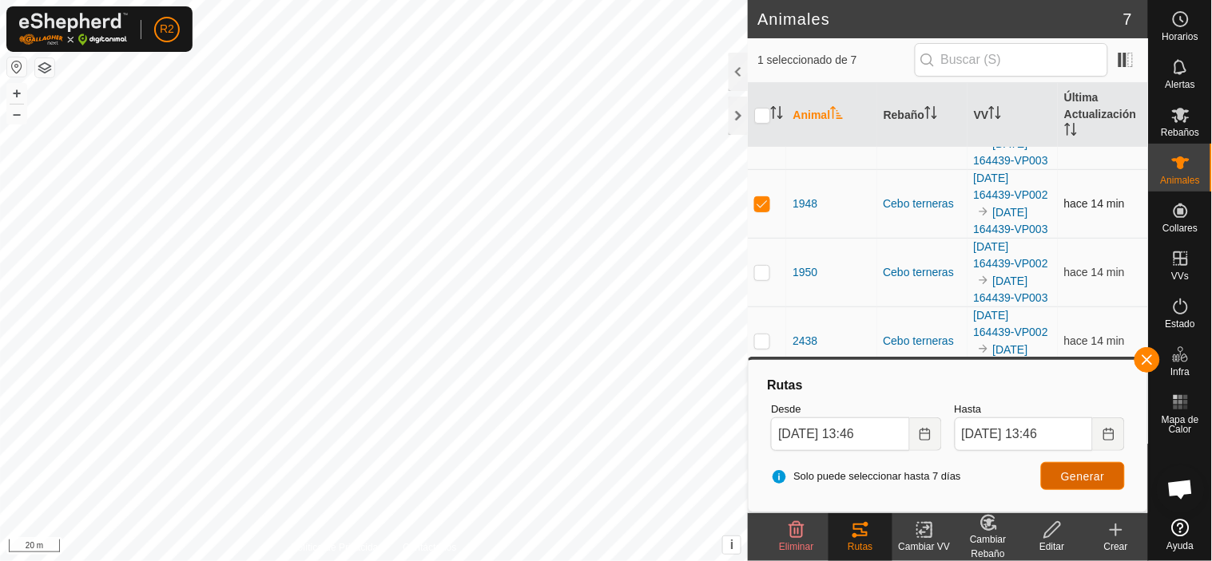
scroll to position [177, 0]
click at [756, 210] on p-checkbox at bounding box center [762, 203] width 16 height 13
checkbox input "false"
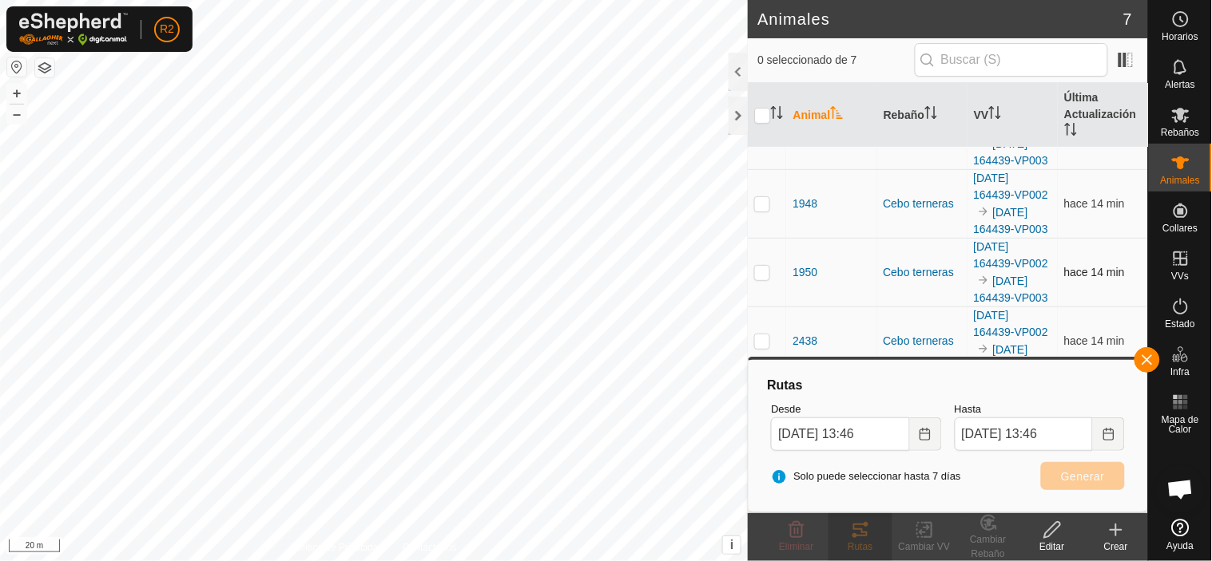
click at [765, 279] on p-checkbox at bounding box center [762, 272] width 16 height 13
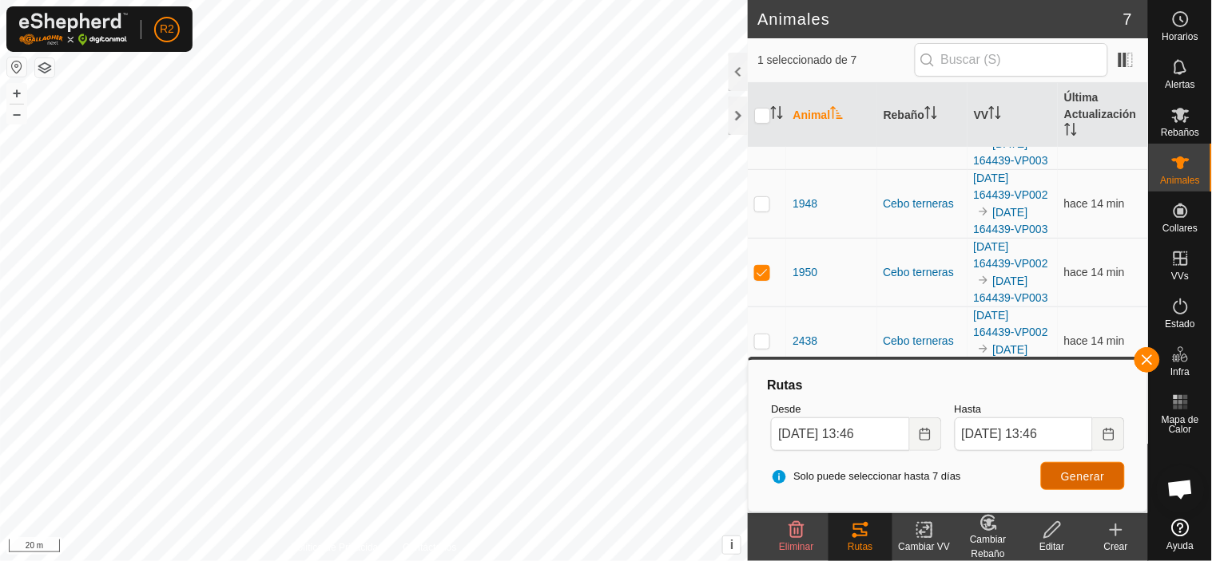
click at [1076, 467] on button "Generar" at bounding box center [1083, 476] width 84 height 28
click at [768, 266] on p-checkbox at bounding box center [762, 272] width 16 height 13
checkbox input "false"
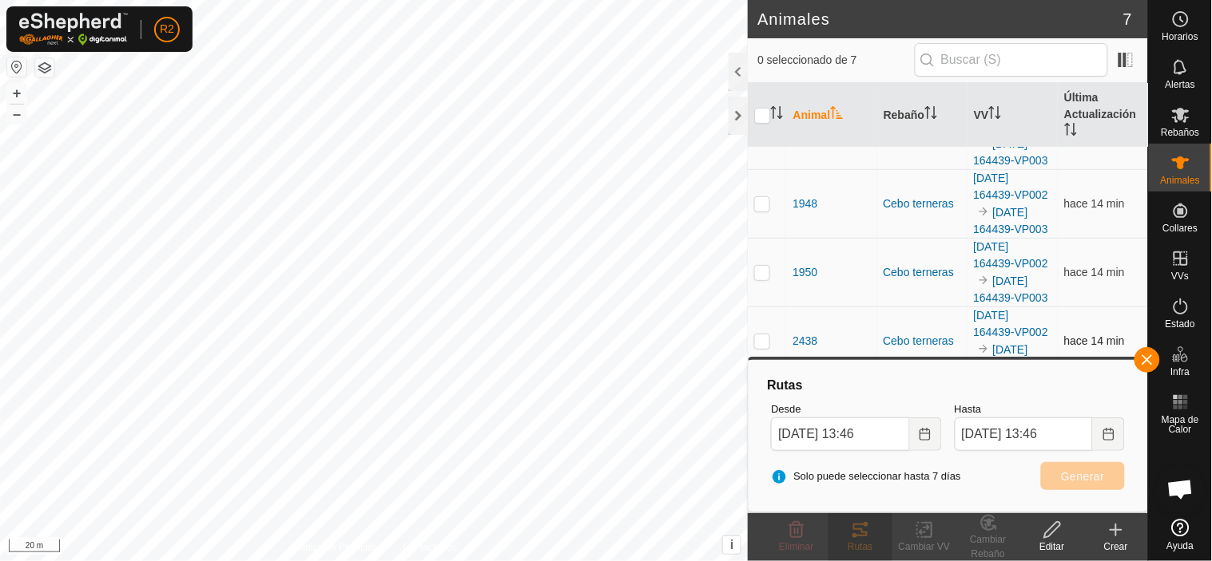
click at [768, 336] on p-tablecheckbox at bounding box center [762, 341] width 16 height 13
checkbox input "true"
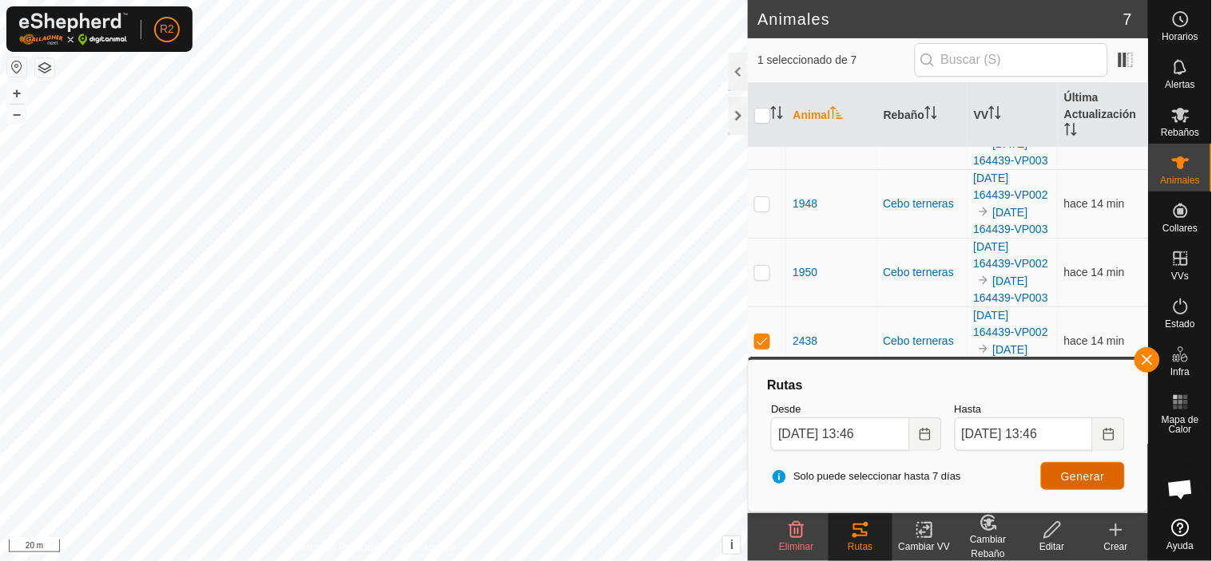
click at [1058, 489] on button "Generar" at bounding box center [1083, 476] width 84 height 28
click at [764, 403] on p-checkbox at bounding box center [762, 409] width 16 height 13
checkbox input "true"
click at [763, 335] on p-checkbox at bounding box center [762, 341] width 16 height 13
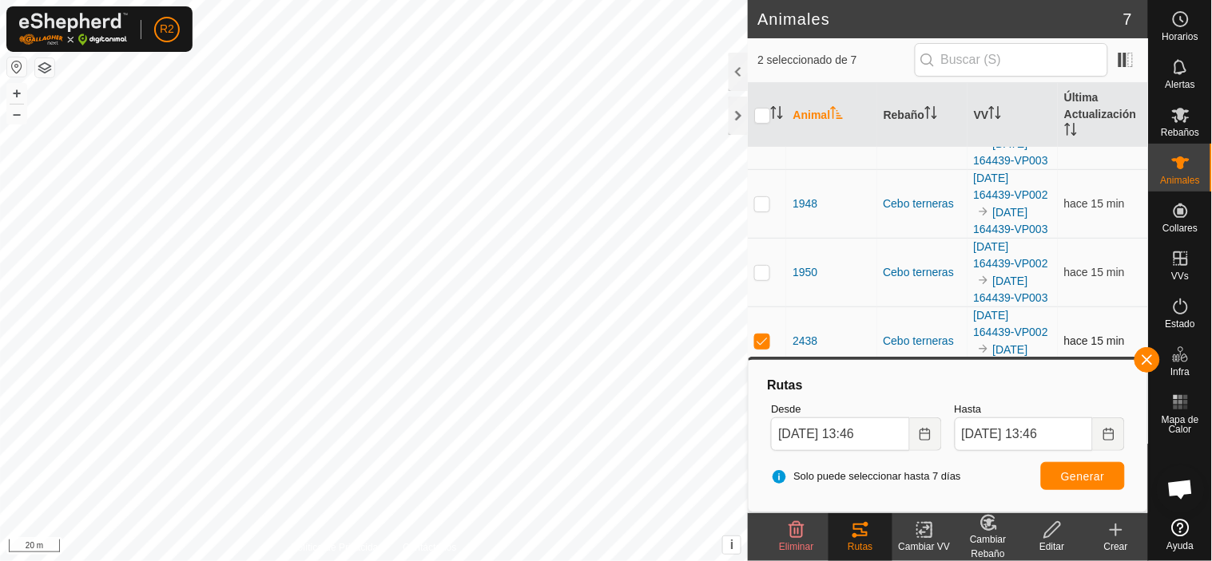
checkbox input "false"
click at [1073, 471] on span "Generar" at bounding box center [1083, 476] width 44 height 13
click at [1144, 358] on button "button" at bounding box center [1147, 360] width 26 height 26
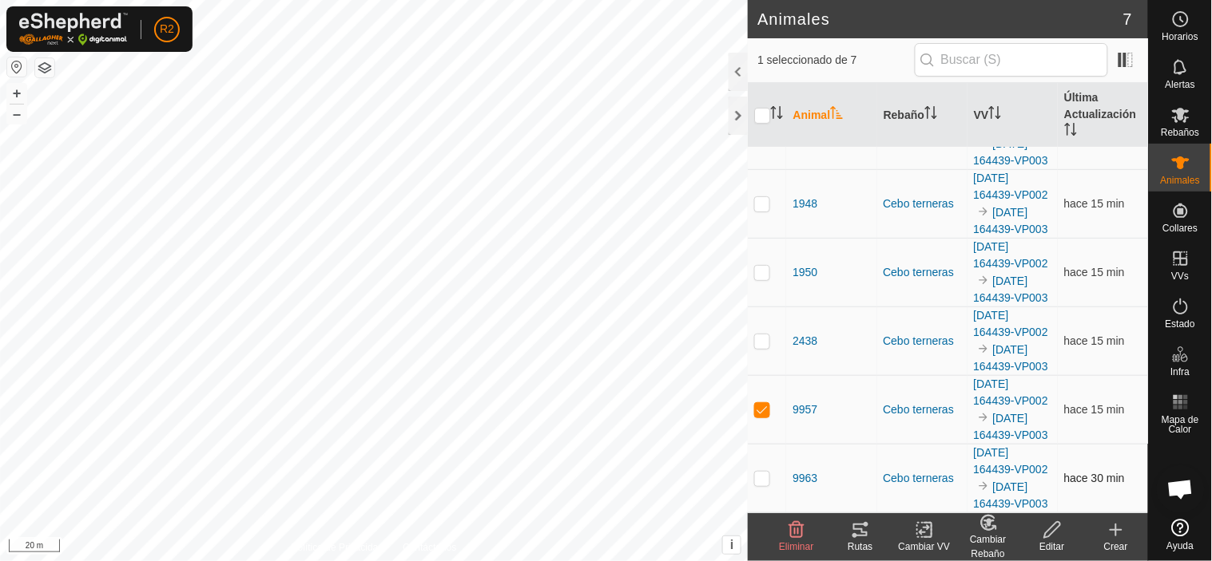
click at [764, 472] on p-checkbox at bounding box center [762, 478] width 16 height 13
checkbox input "true"
click at [777, 375] on td at bounding box center [767, 409] width 38 height 69
checkbox input "false"
click at [868, 538] on icon at bounding box center [860, 530] width 19 height 19
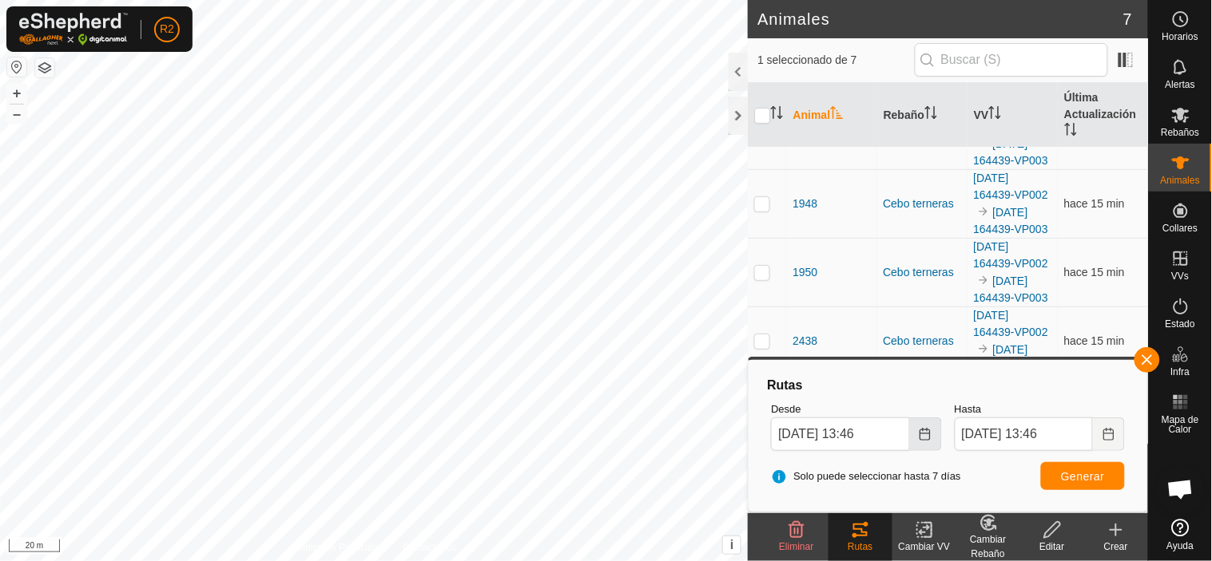
click at [923, 434] on icon "Choose Date" at bounding box center [925, 434] width 13 height 13
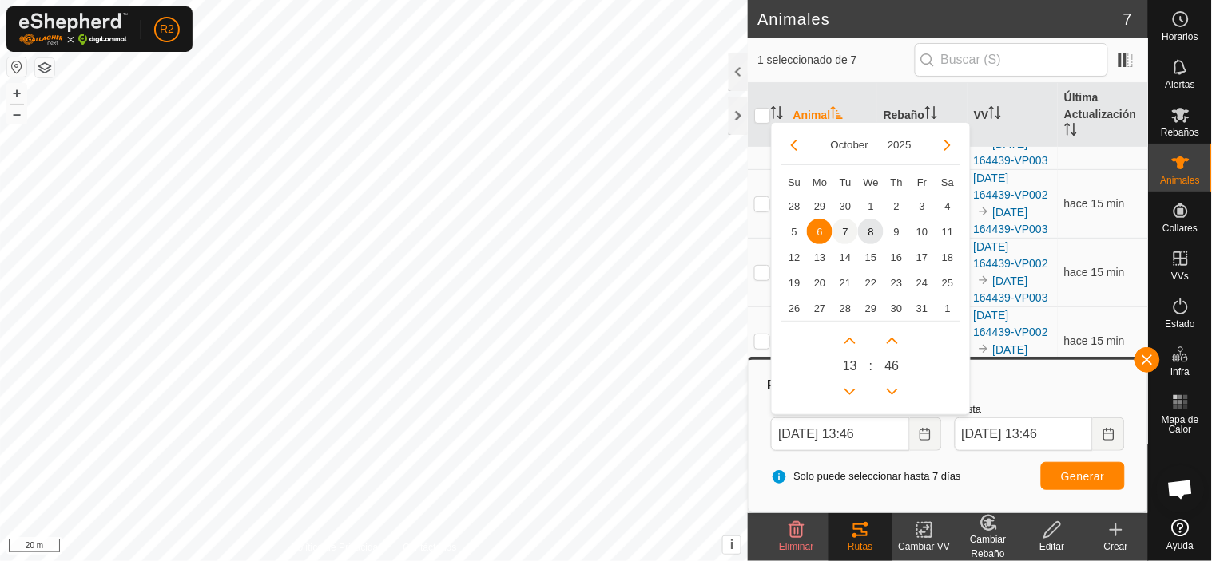
click at [847, 229] on span "7" at bounding box center [845, 232] width 26 height 26
type input "07 Oct, 2025 13:46"
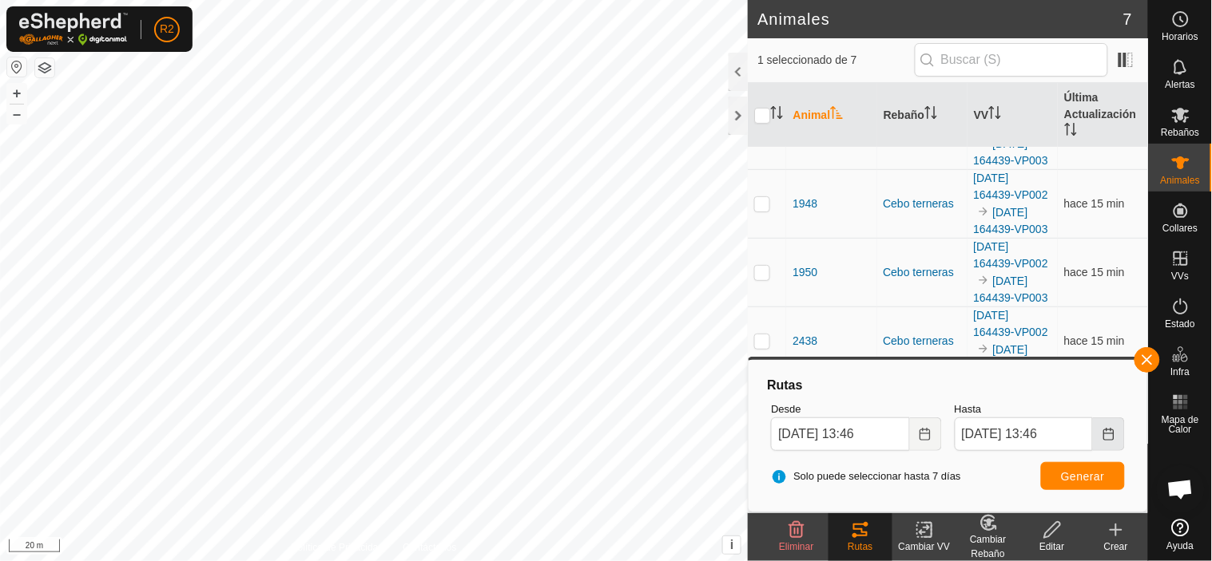
click at [1110, 432] on icon "Choose Date" at bounding box center [1108, 434] width 13 height 13
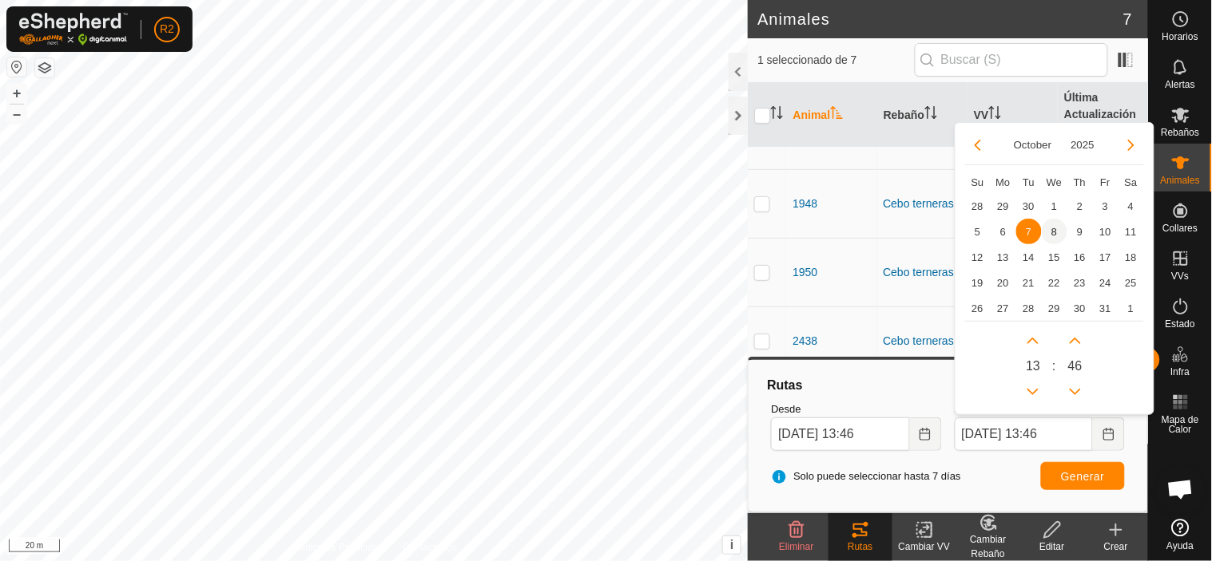
click at [1051, 229] on span "8" at bounding box center [1055, 232] width 26 height 26
type input "08 Oct, 2025 13:46"
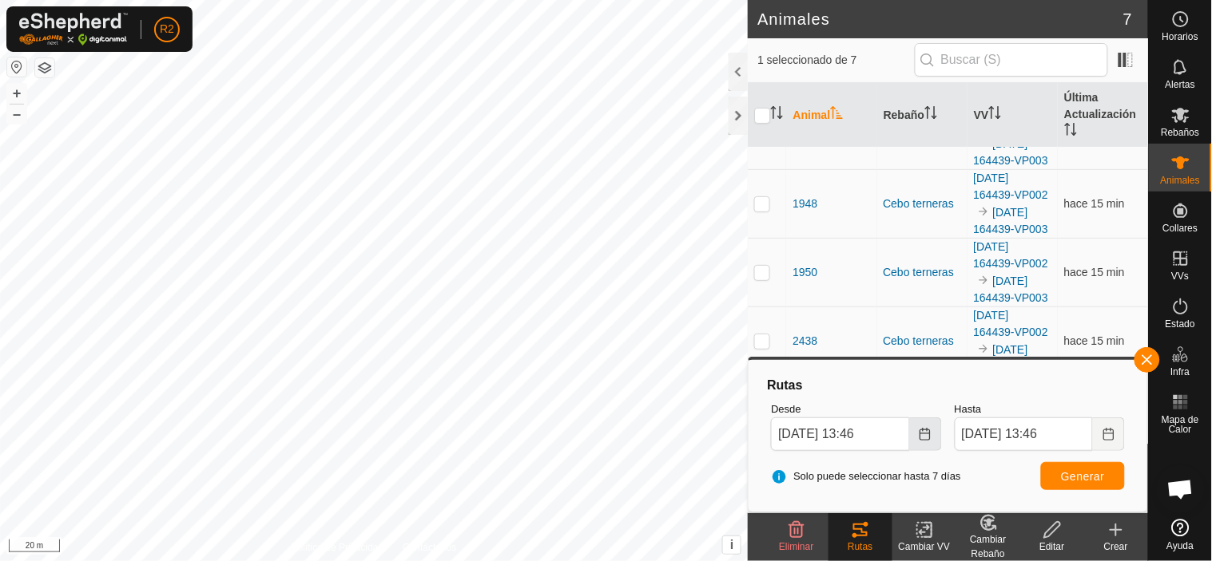
click at [924, 438] on icon "Choose Date" at bounding box center [925, 434] width 13 height 13
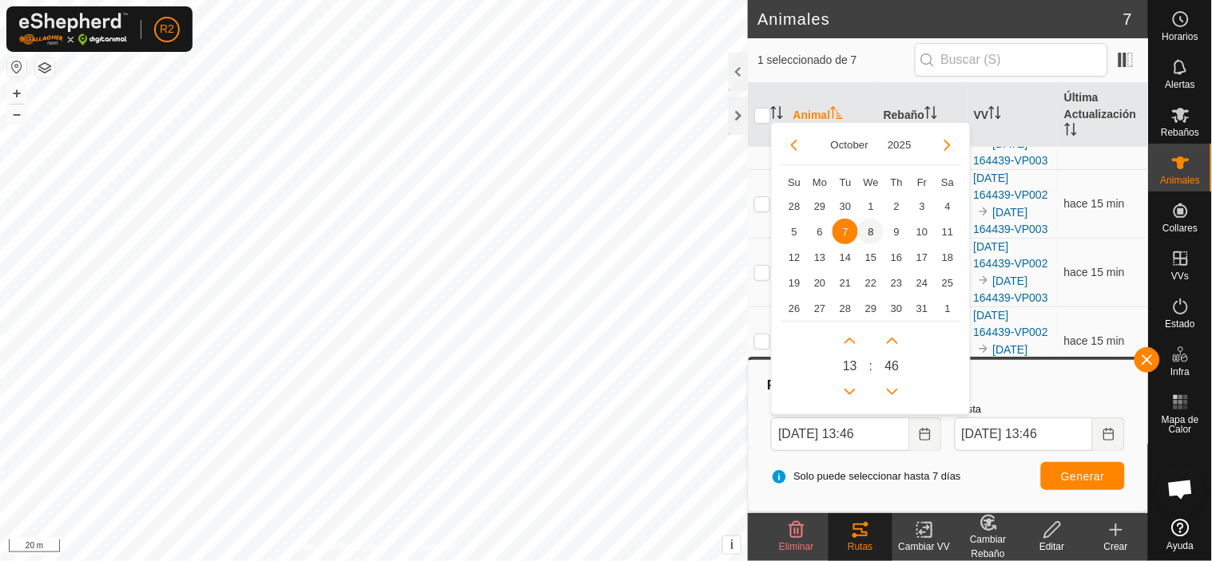
click at [869, 225] on span "8" at bounding box center [871, 232] width 26 height 26
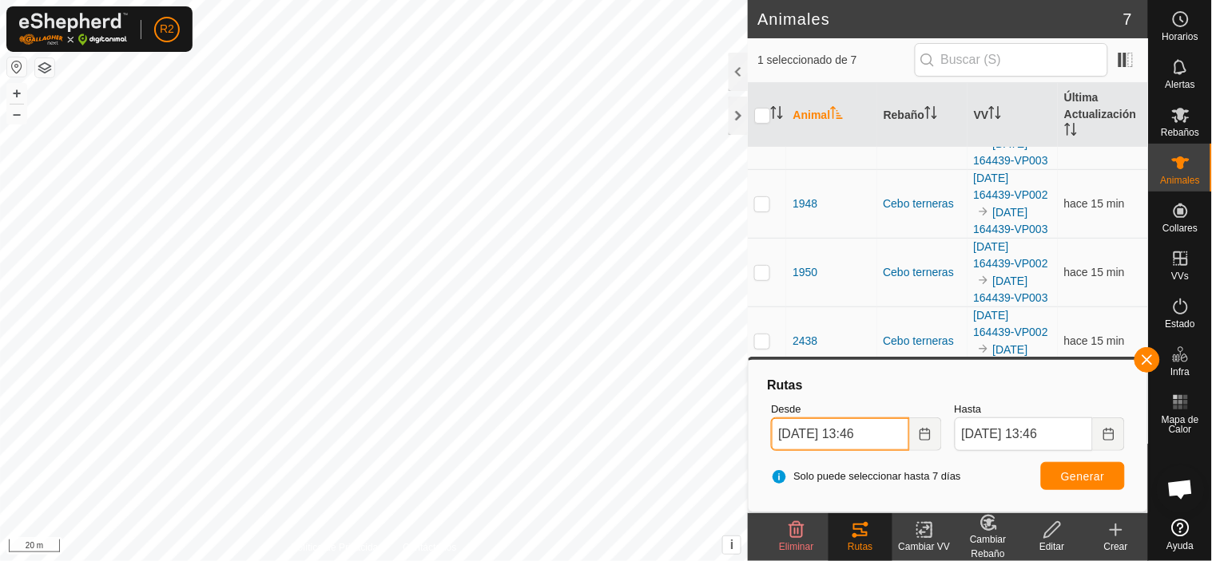
click at [867, 432] on input "08 Oct, 2025 13:46" at bounding box center [840, 435] width 138 height 34
type input "08 Oct, 2025 07:46"
drag, startPoint x: 1067, startPoint y: 454, endPoint x: 1058, endPoint y: 461, distance: 11.4
click at [1065, 456] on div "Hasta 08 Oct, 2025 13:46" at bounding box center [1039, 426] width 183 height 62
click at [1063, 479] on span "Generar" at bounding box center [1083, 476] width 44 height 13
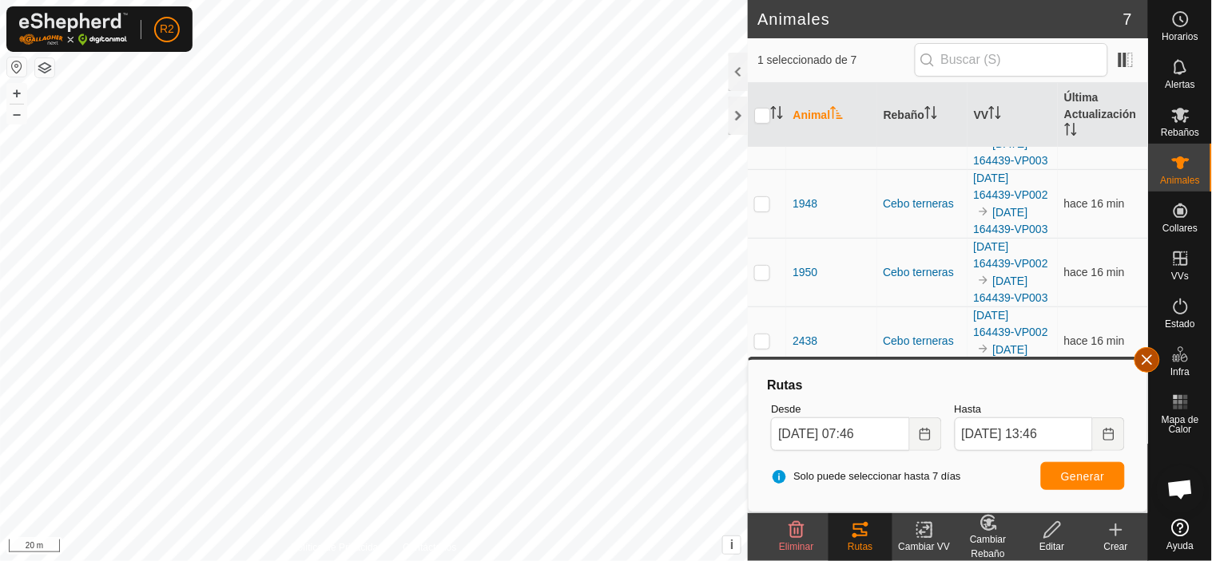
click at [1148, 363] on button "button" at bounding box center [1147, 360] width 26 height 26
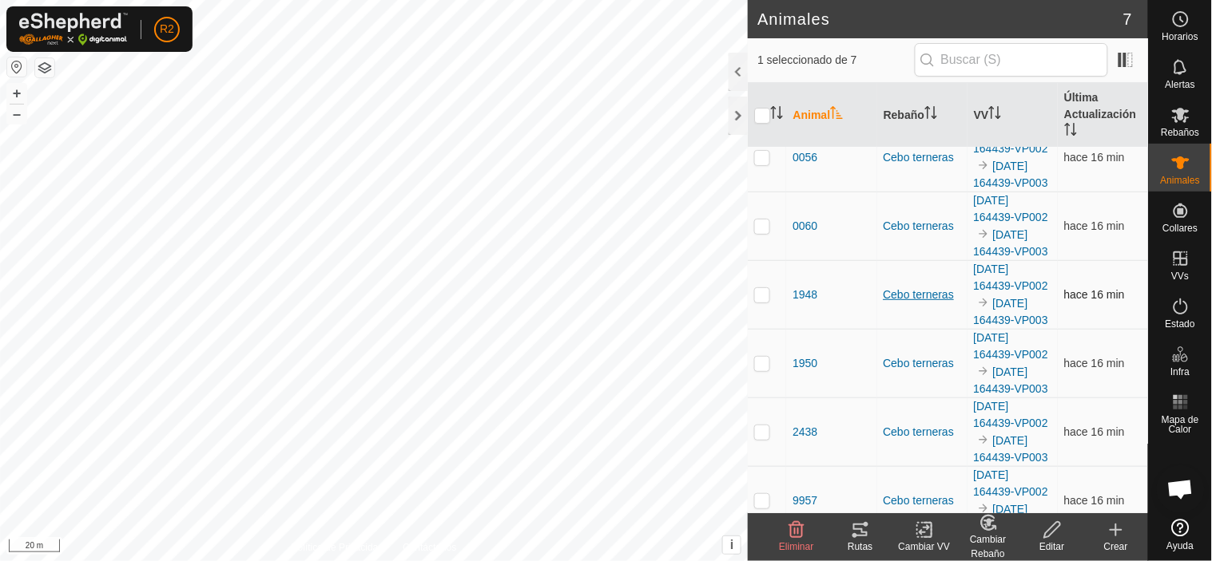
scroll to position [0, 0]
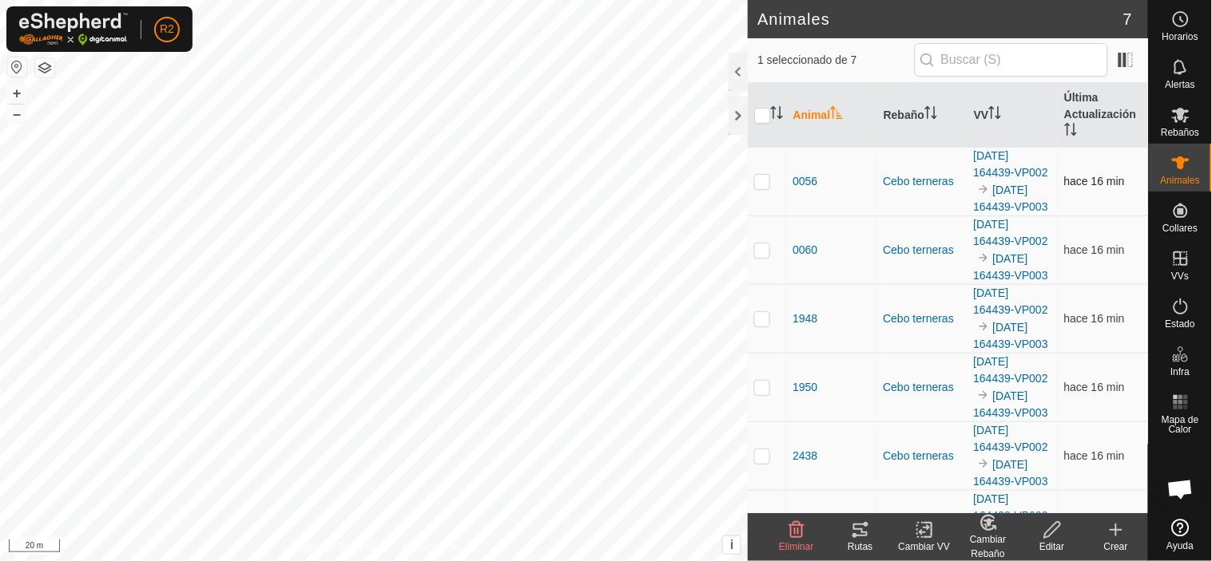
click at [764, 188] on p-checkbox at bounding box center [762, 181] width 16 height 13
checkbox input "true"
click at [857, 532] on icon at bounding box center [860, 530] width 19 height 19
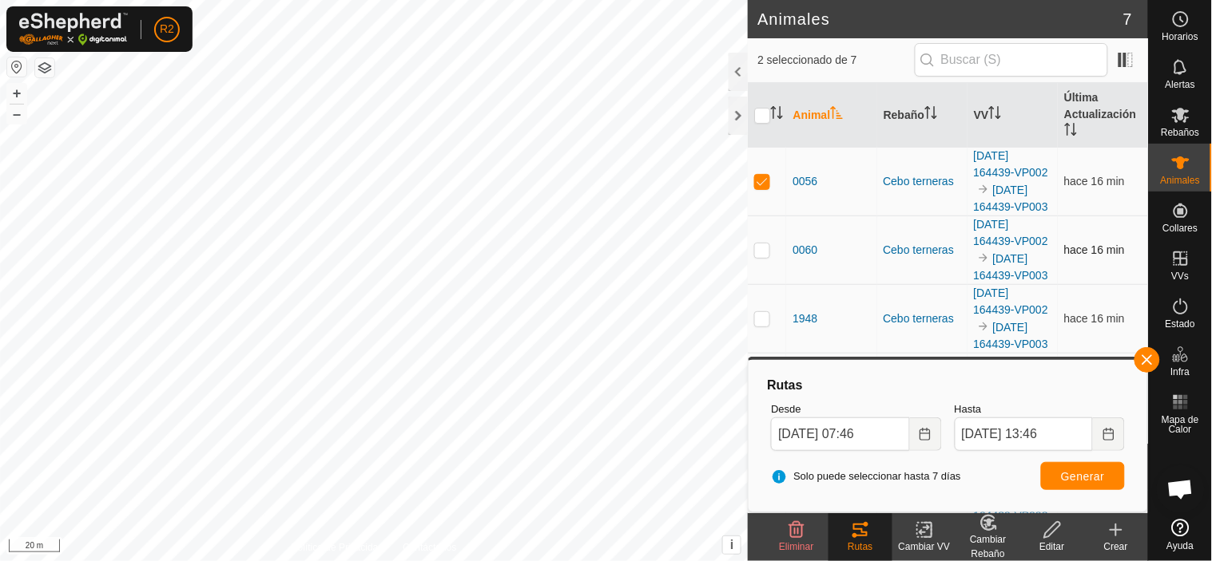
click at [767, 256] on p-checkbox at bounding box center [762, 250] width 16 height 13
checkbox input "true"
click at [768, 188] on p-checkbox at bounding box center [762, 181] width 16 height 13
checkbox input "false"
click at [1082, 475] on span "Generar" at bounding box center [1083, 476] width 44 height 13
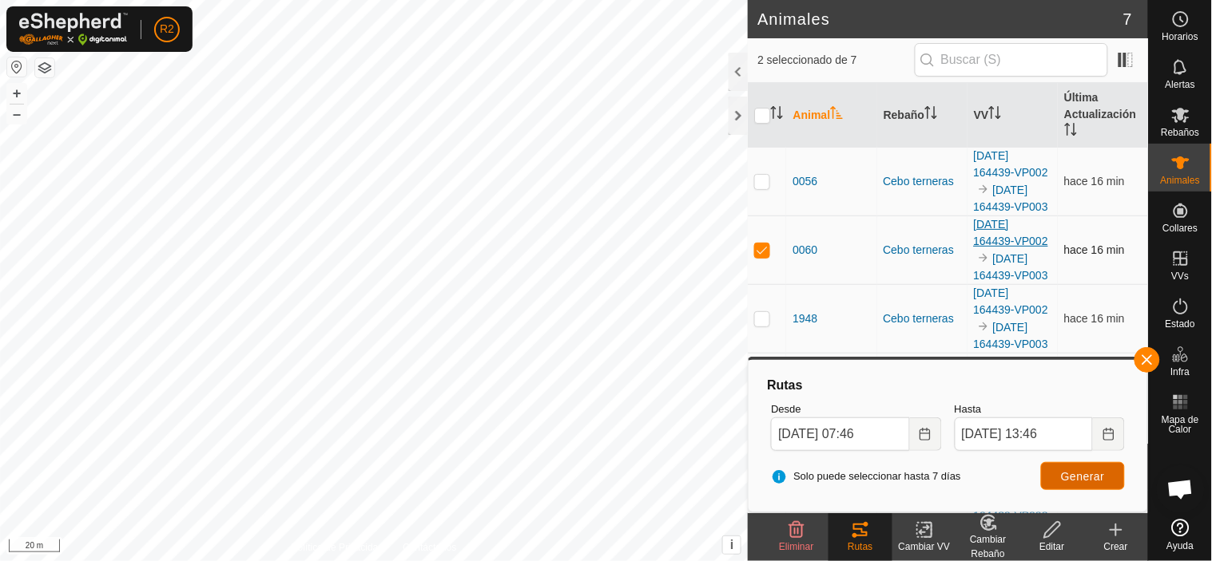
scroll to position [89, 0]
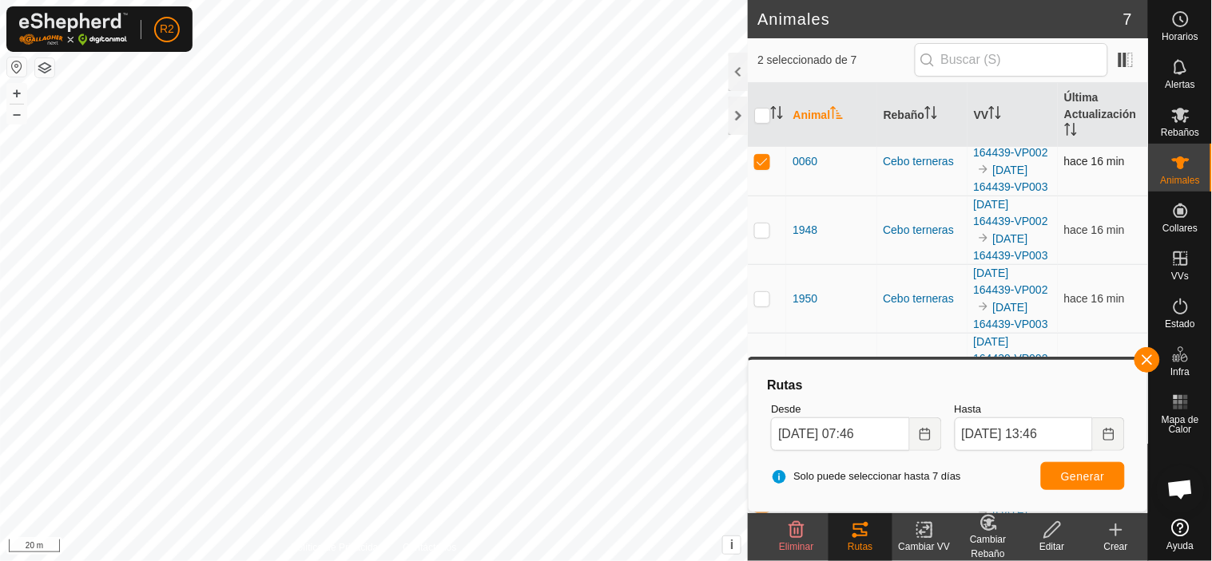
click at [762, 168] on p-checkbox at bounding box center [762, 161] width 16 height 13
checkbox input "false"
click at [762, 236] on p-checkbox at bounding box center [762, 230] width 16 height 13
checkbox input "true"
click at [1073, 477] on span "Generar" at bounding box center [1083, 476] width 44 height 13
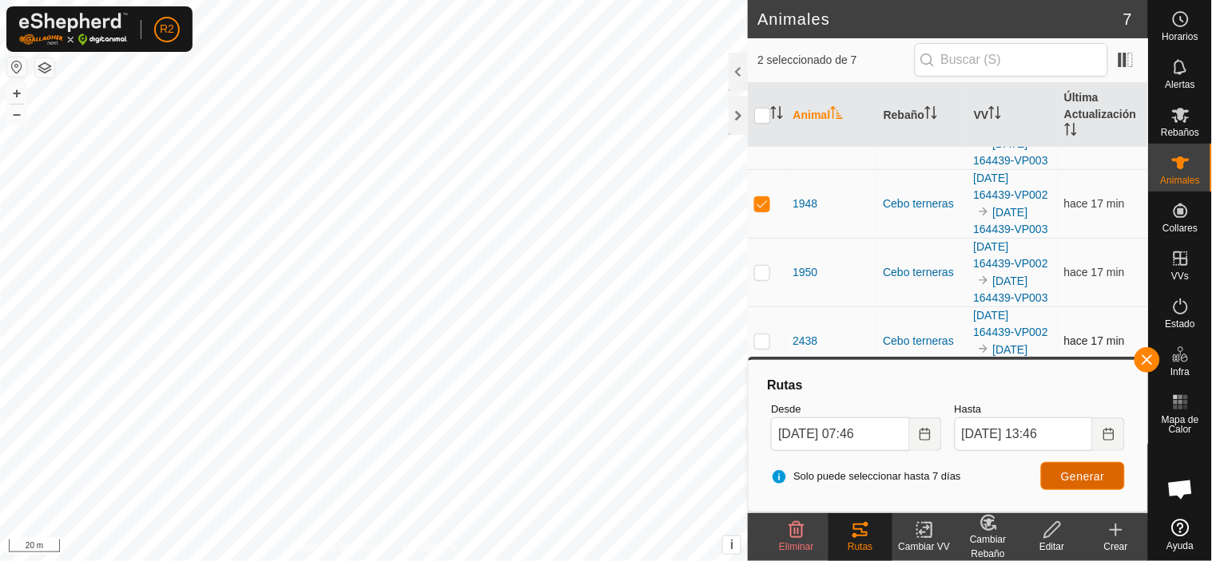
scroll to position [264, 0]
click at [763, 266] on p-checkbox at bounding box center [762, 272] width 16 height 13
checkbox input "true"
click at [762, 210] on p-checkbox at bounding box center [762, 203] width 16 height 13
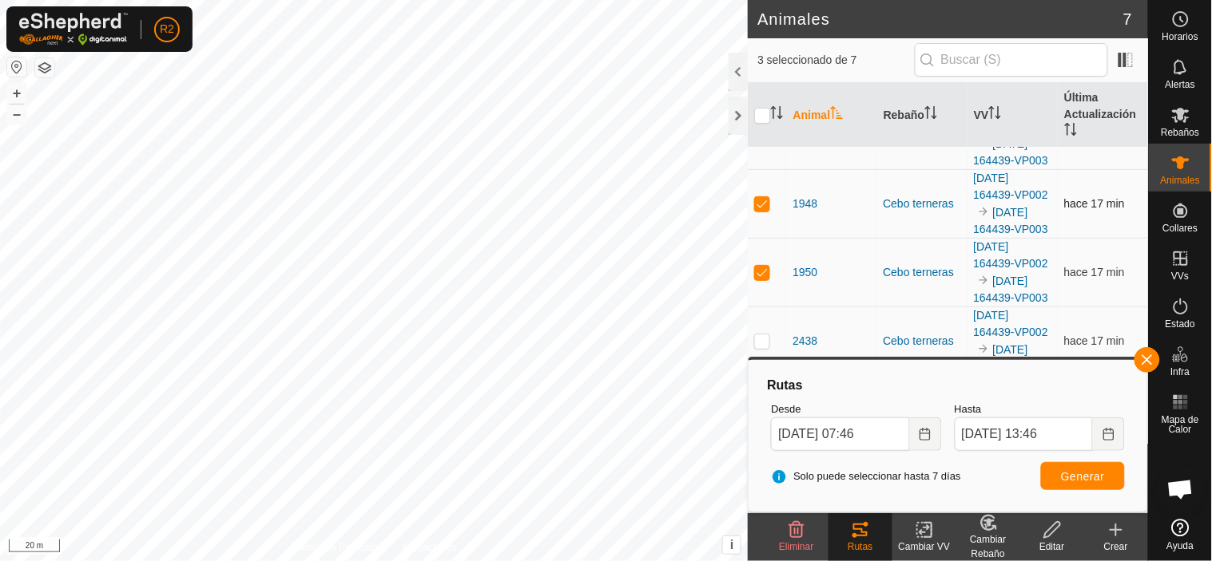
checkbox input "false"
click at [1073, 465] on button "Generar" at bounding box center [1083, 476] width 84 height 28
click at [1145, 358] on button "button" at bounding box center [1147, 360] width 26 height 26
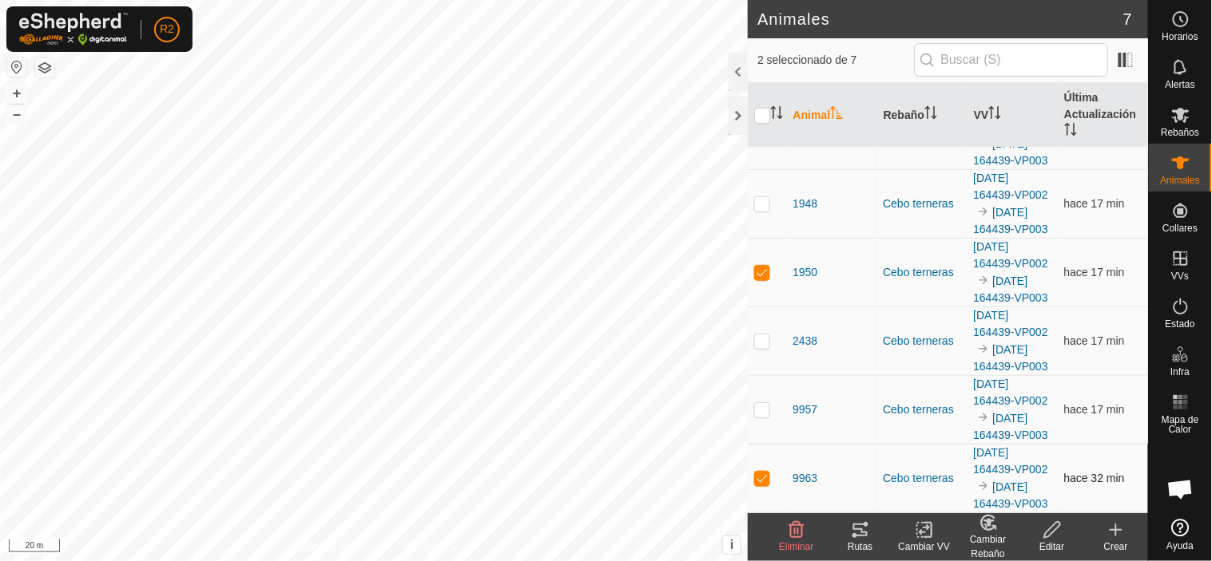
click at [759, 472] on p-checkbox at bounding box center [762, 478] width 16 height 13
checkbox input "false"
click at [762, 335] on p-checkbox at bounding box center [762, 341] width 16 height 13
checkbox input "true"
click at [767, 266] on p-checkbox at bounding box center [762, 272] width 16 height 13
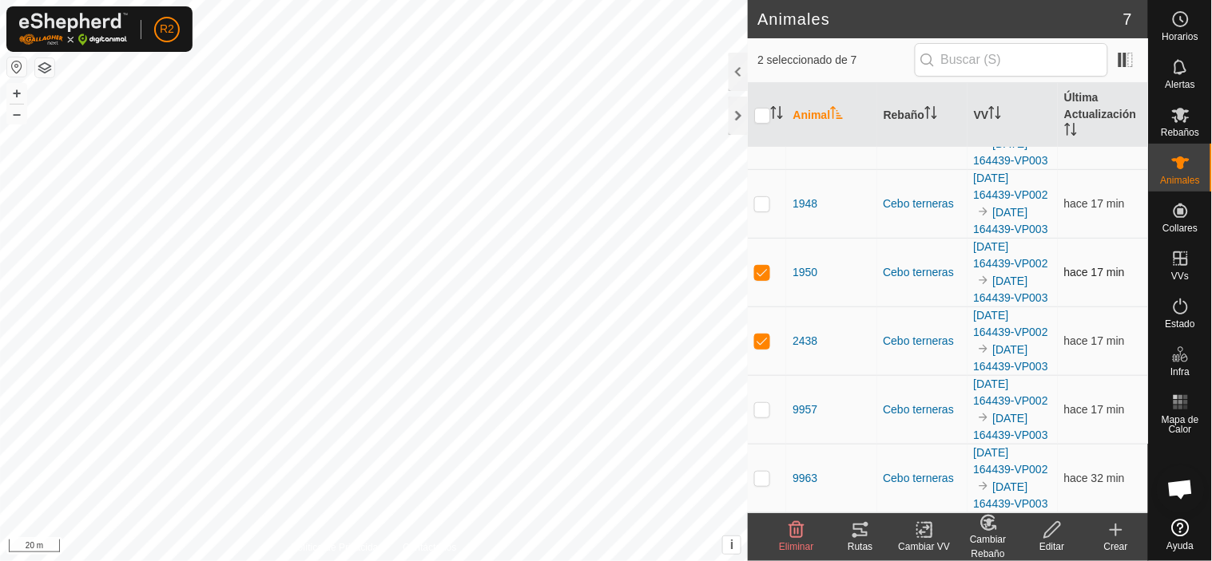
checkbox input "false"
click at [853, 533] on icon at bounding box center [860, 530] width 19 height 19
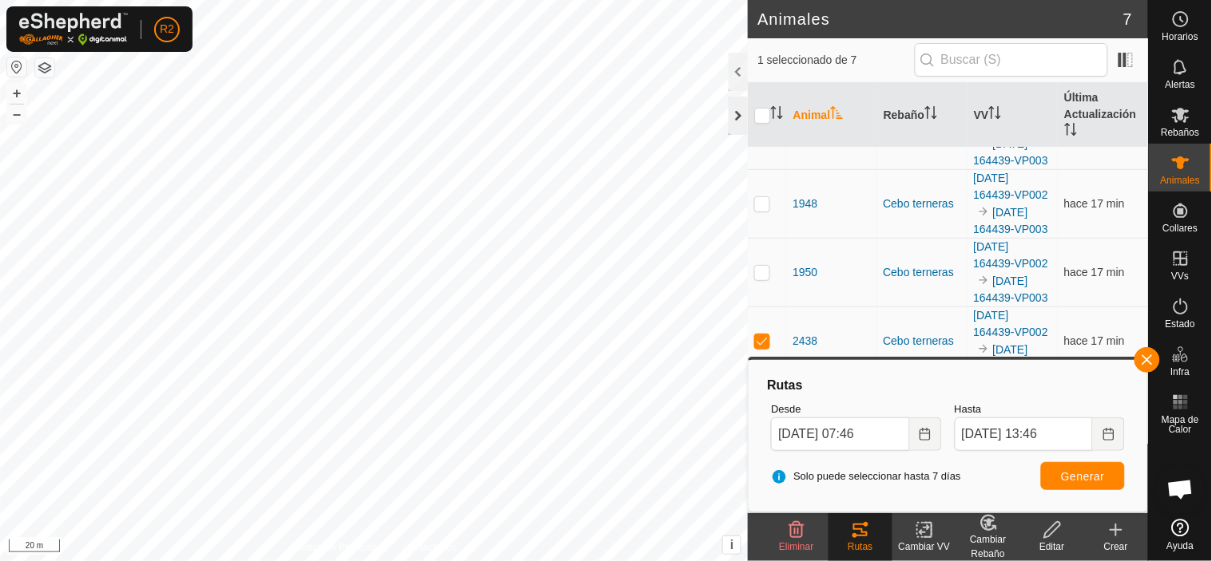
click at [740, 121] on div at bounding box center [737, 116] width 19 height 38
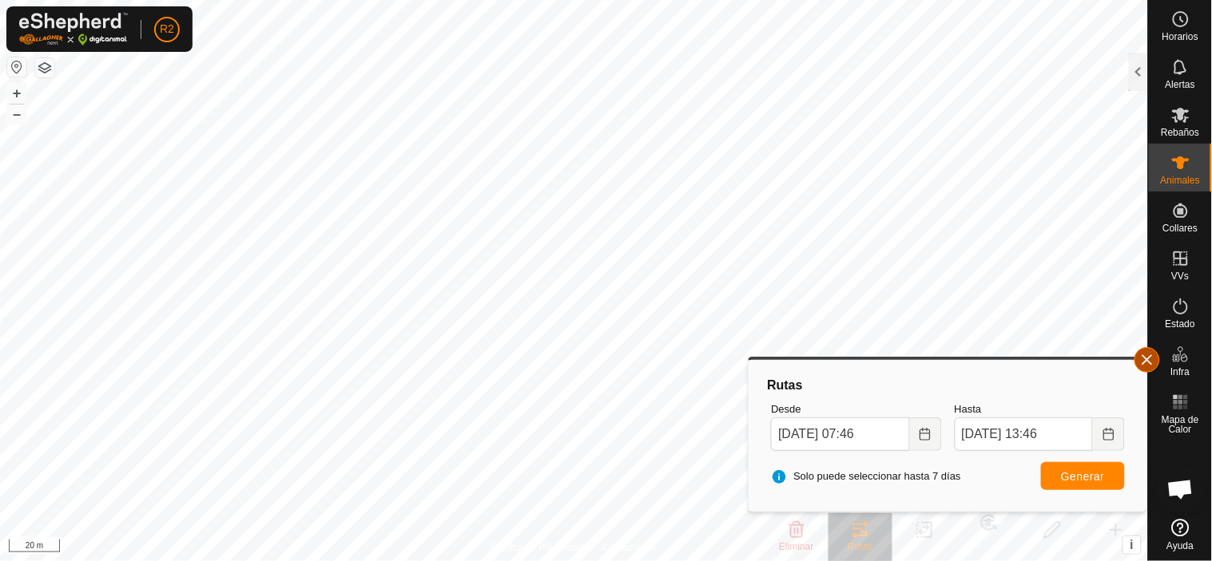
click at [1154, 358] on button "button" at bounding box center [1147, 360] width 26 height 26
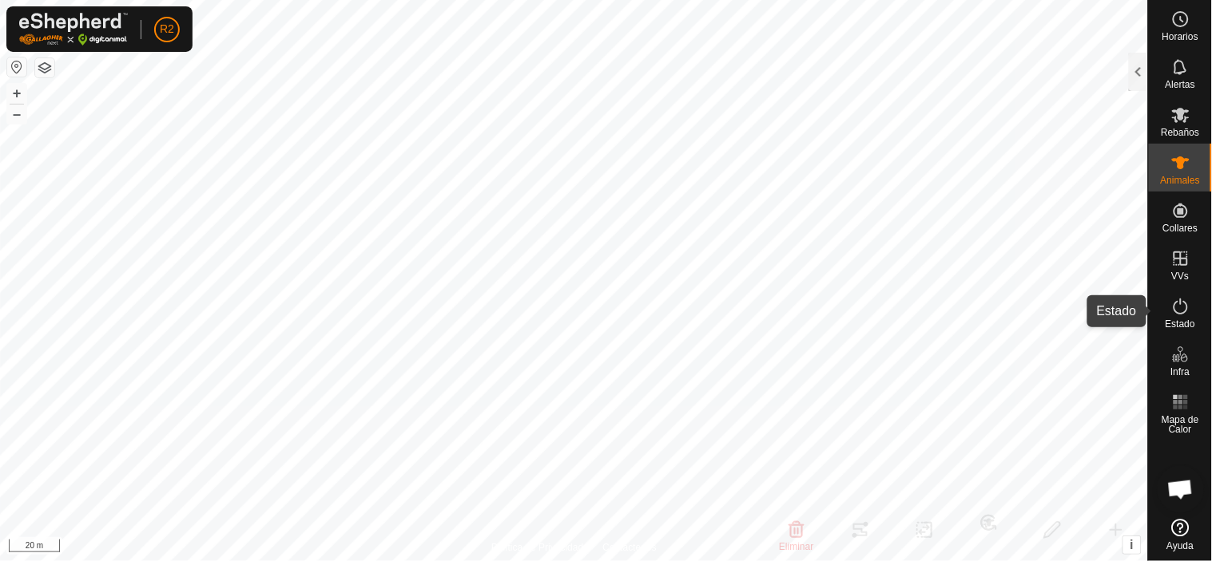
click at [1180, 312] on icon at bounding box center [1180, 306] width 19 height 19
